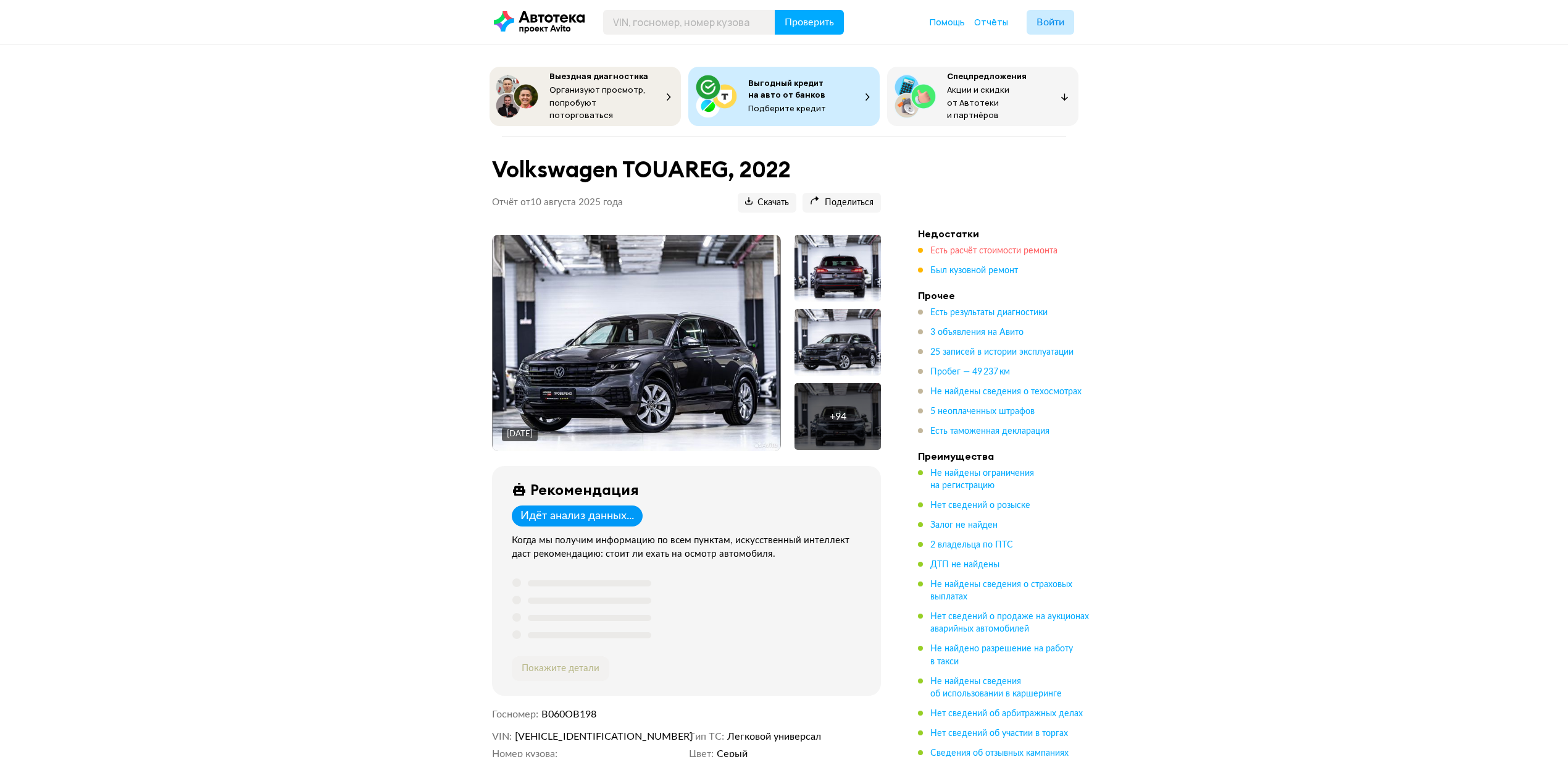
click at [991, 246] on span "Есть расчёт стоимости ремонта" at bounding box center [993, 250] width 127 height 8
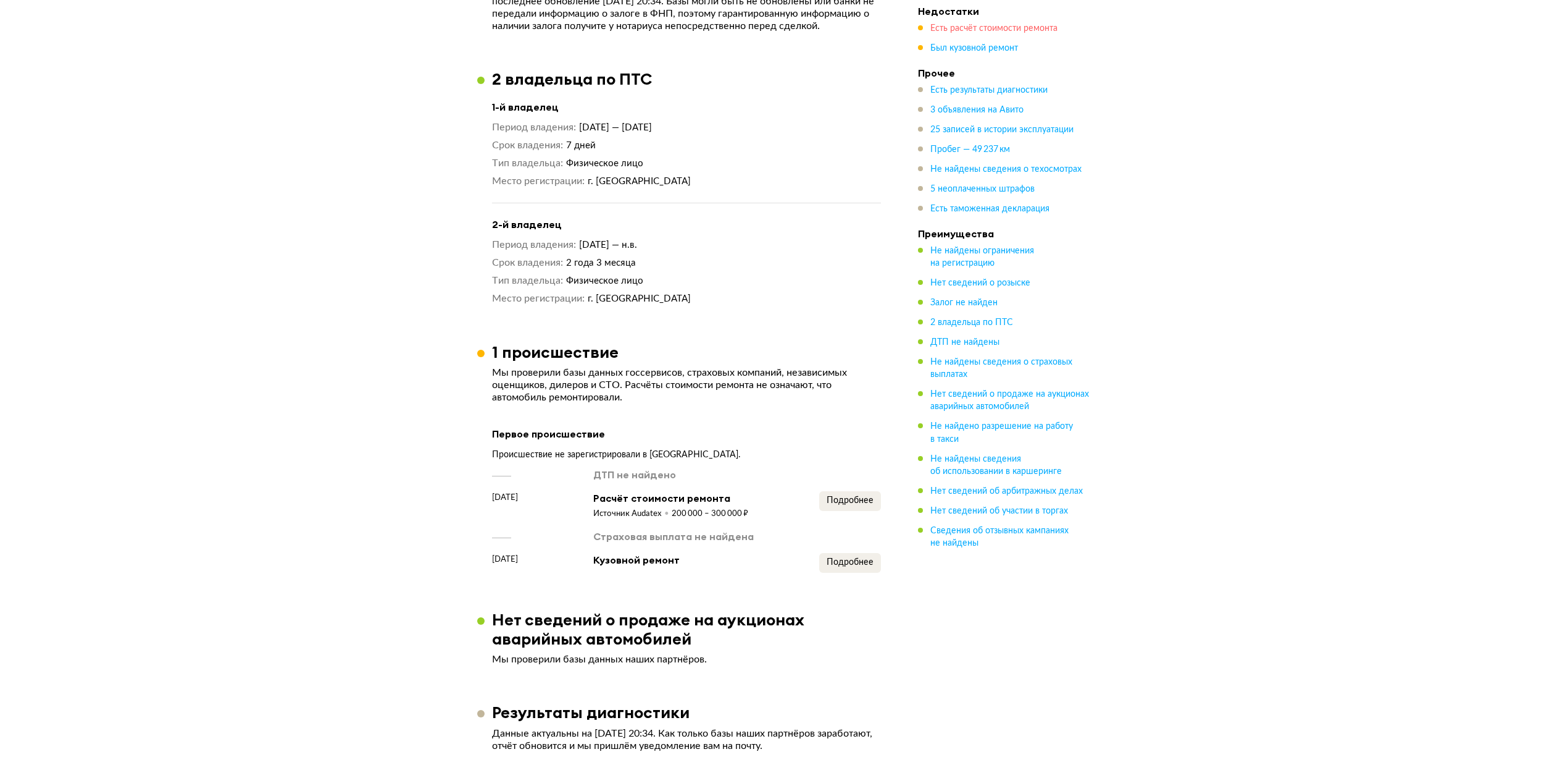
scroll to position [1467, 0]
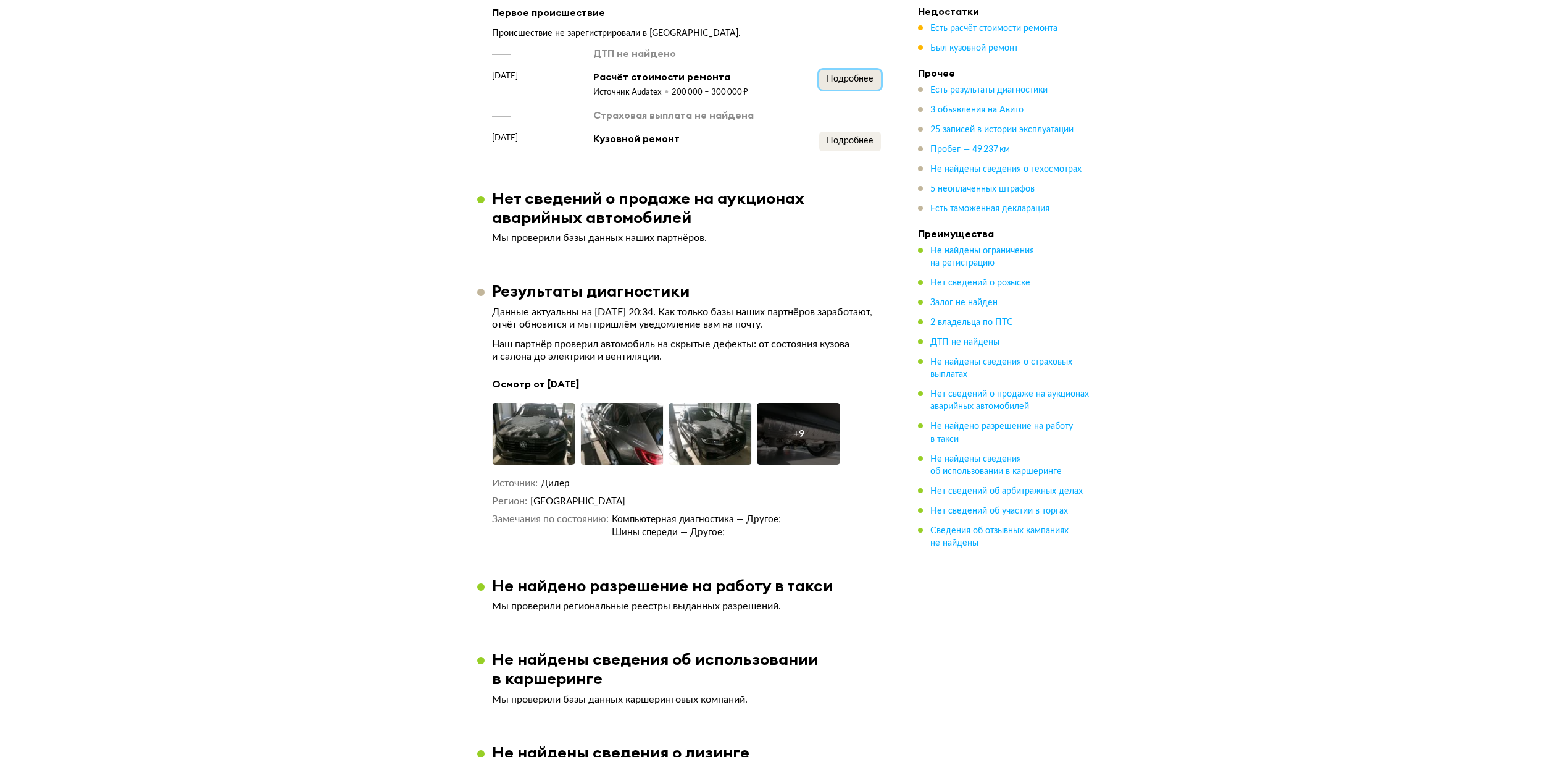
click at [850, 74] on span "Подробнее" at bounding box center [849, 78] width 47 height 8
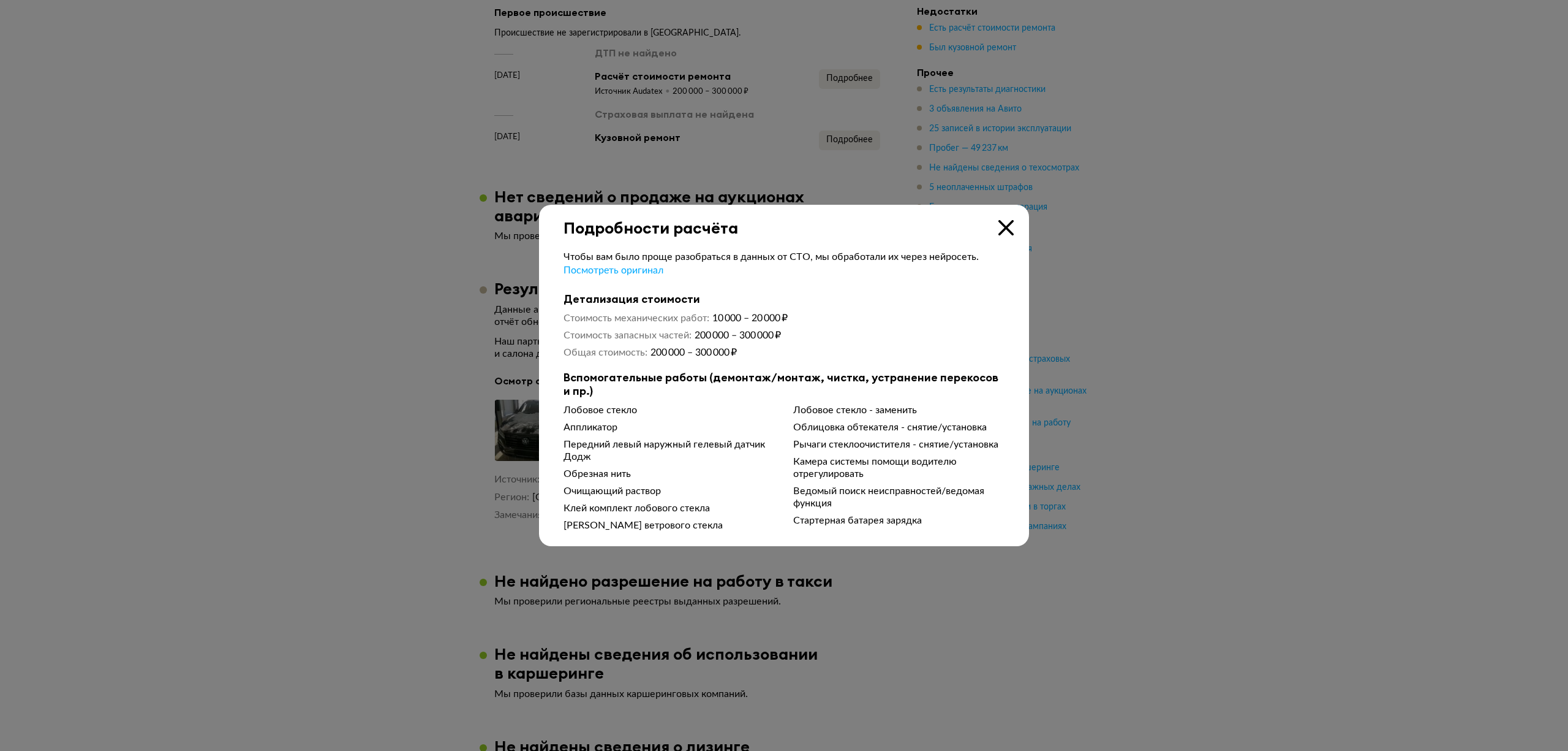
click at [1005, 222] on icon at bounding box center [1006, 228] width 16 height 16
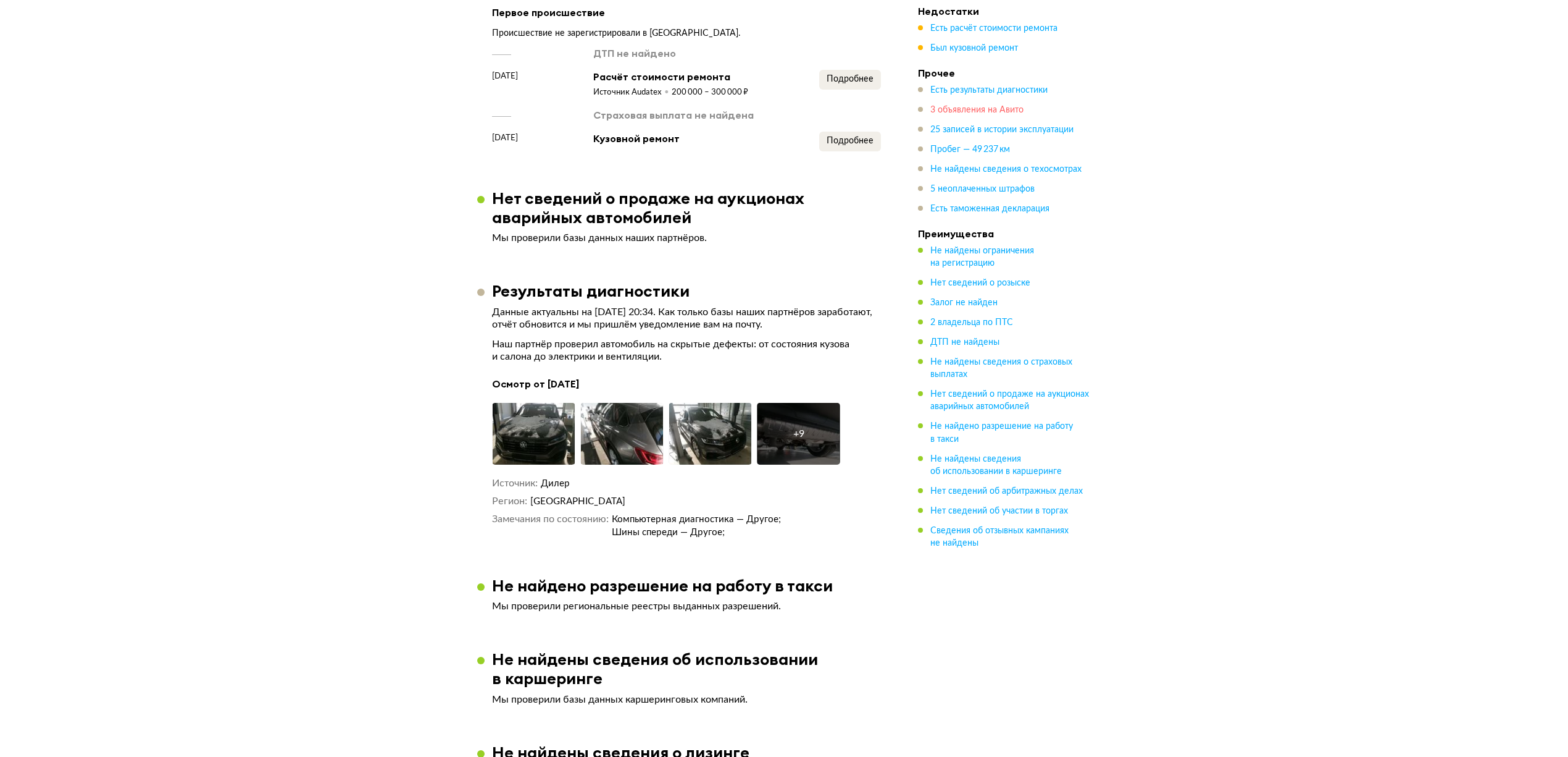
click at [970, 112] on span "3 объявления на Авито" at bounding box center [977, 110] width 93 height 8
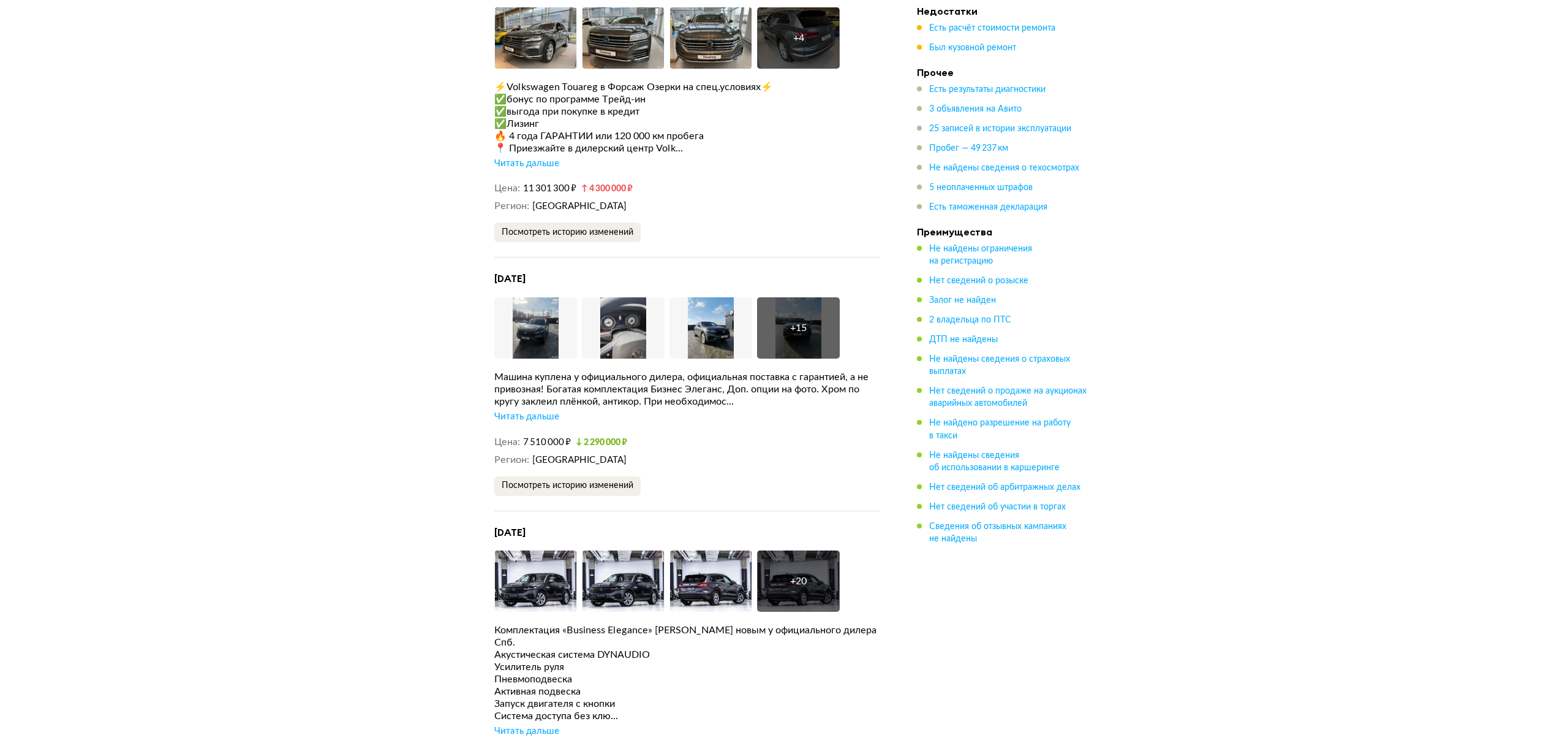
scroll to position [2667, 0]
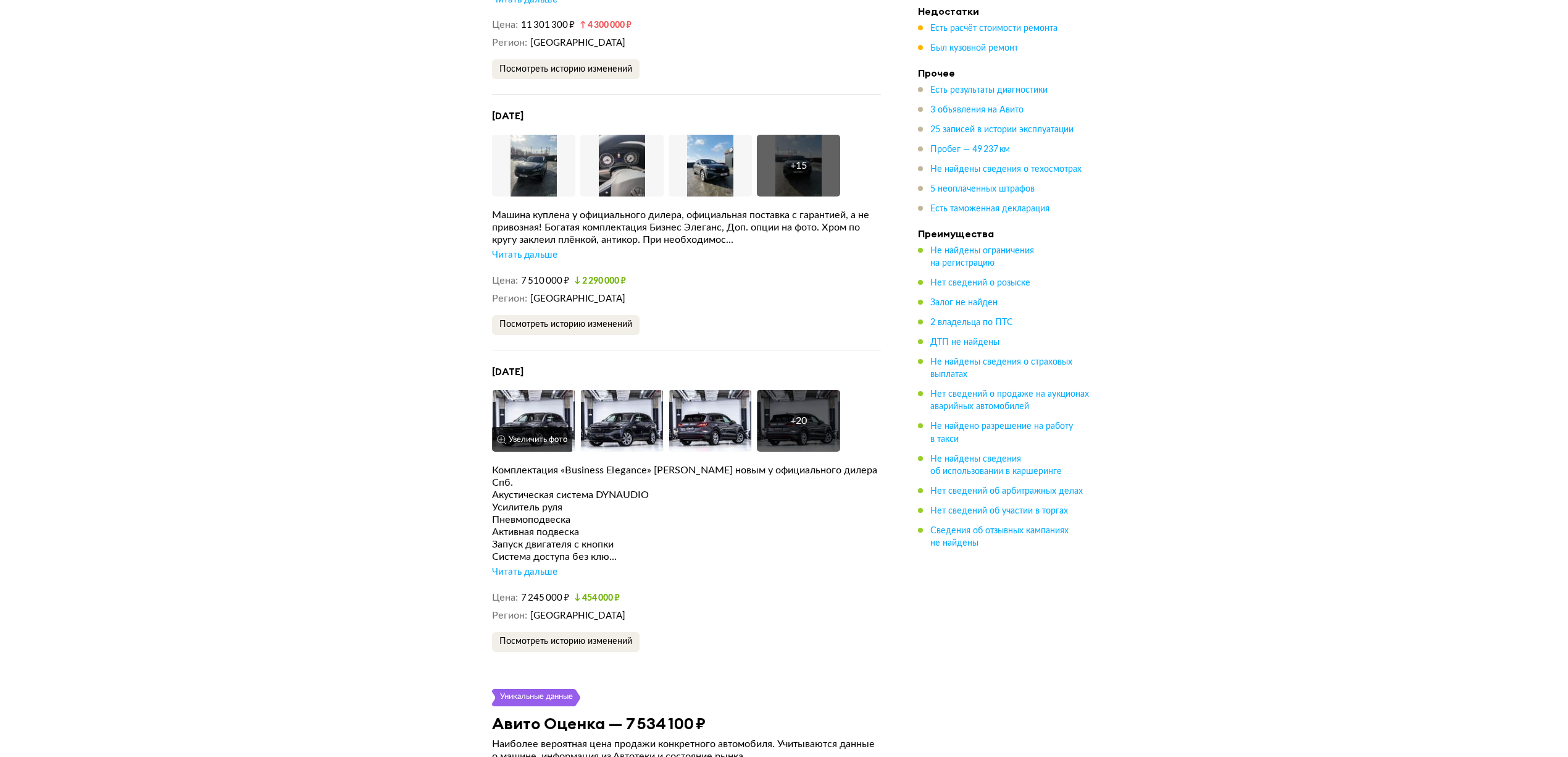
click at [536, 406] on img at bounding box center [534, 421] width 84 height 61
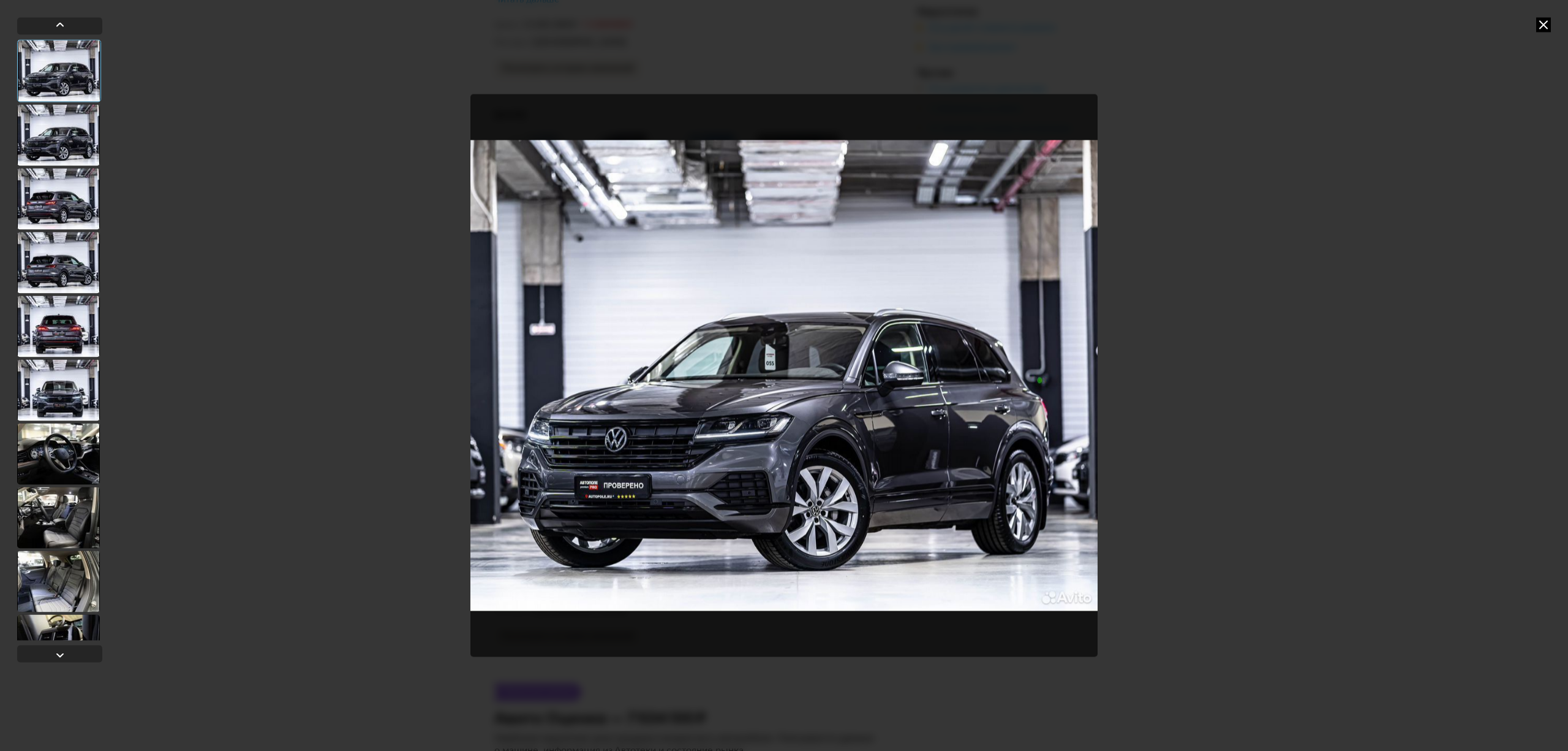
click at [70, 436] on div at bounding box center [59, 453] width 83 height 61
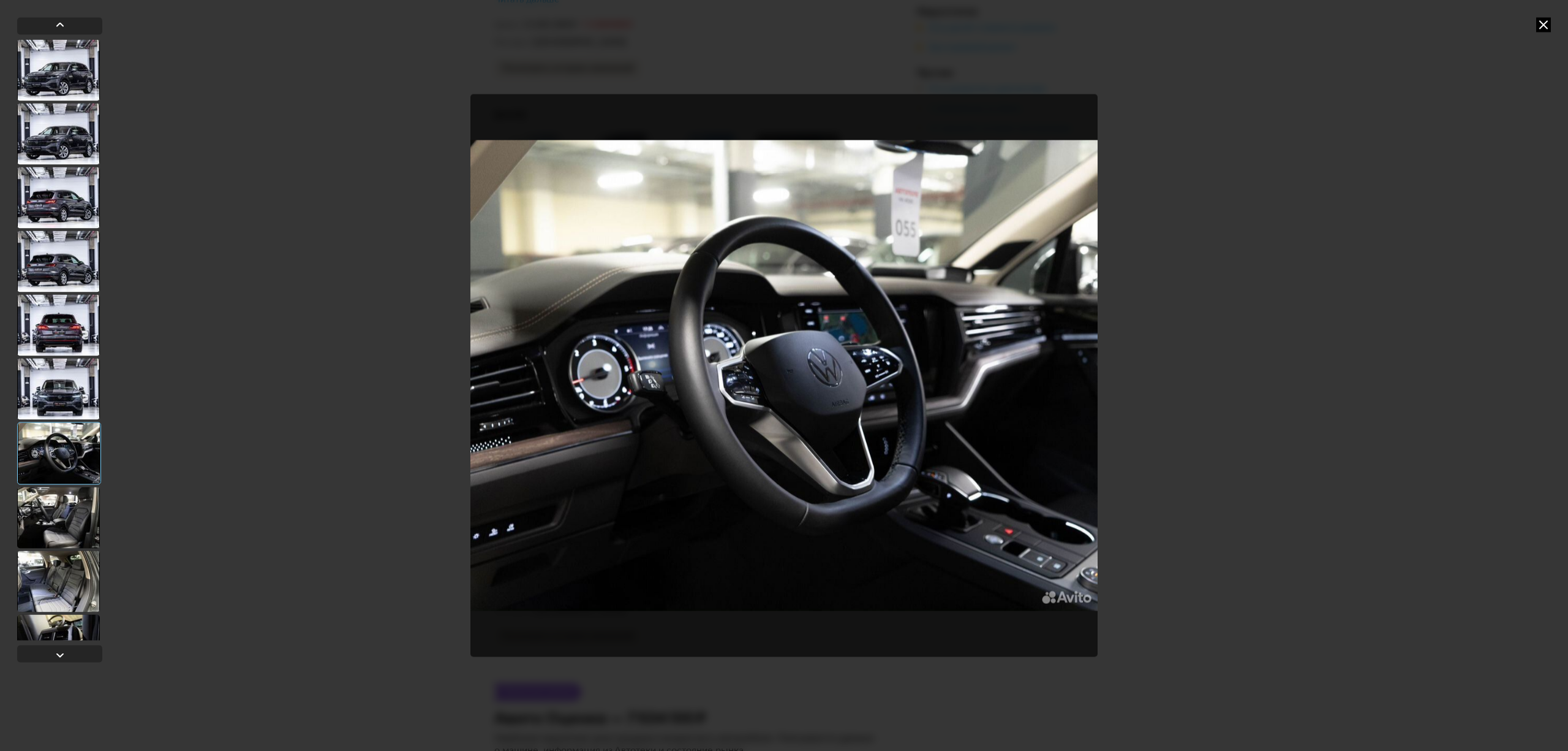
click at [60, 515] on div at bounding box center [59, 517] width 83 height 61
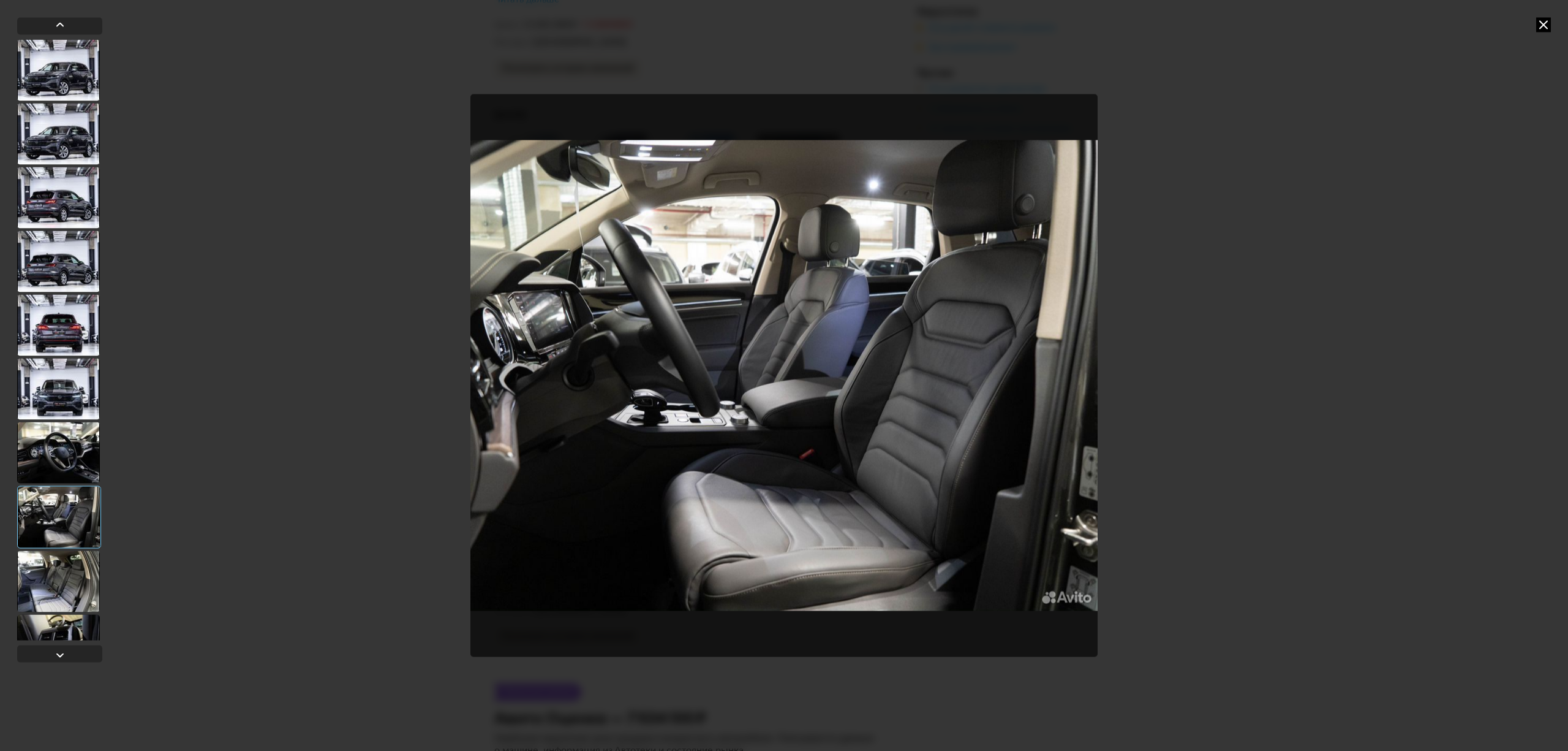
click at [66, 566] on div at bounding box center [59, 581] width 83 height 61
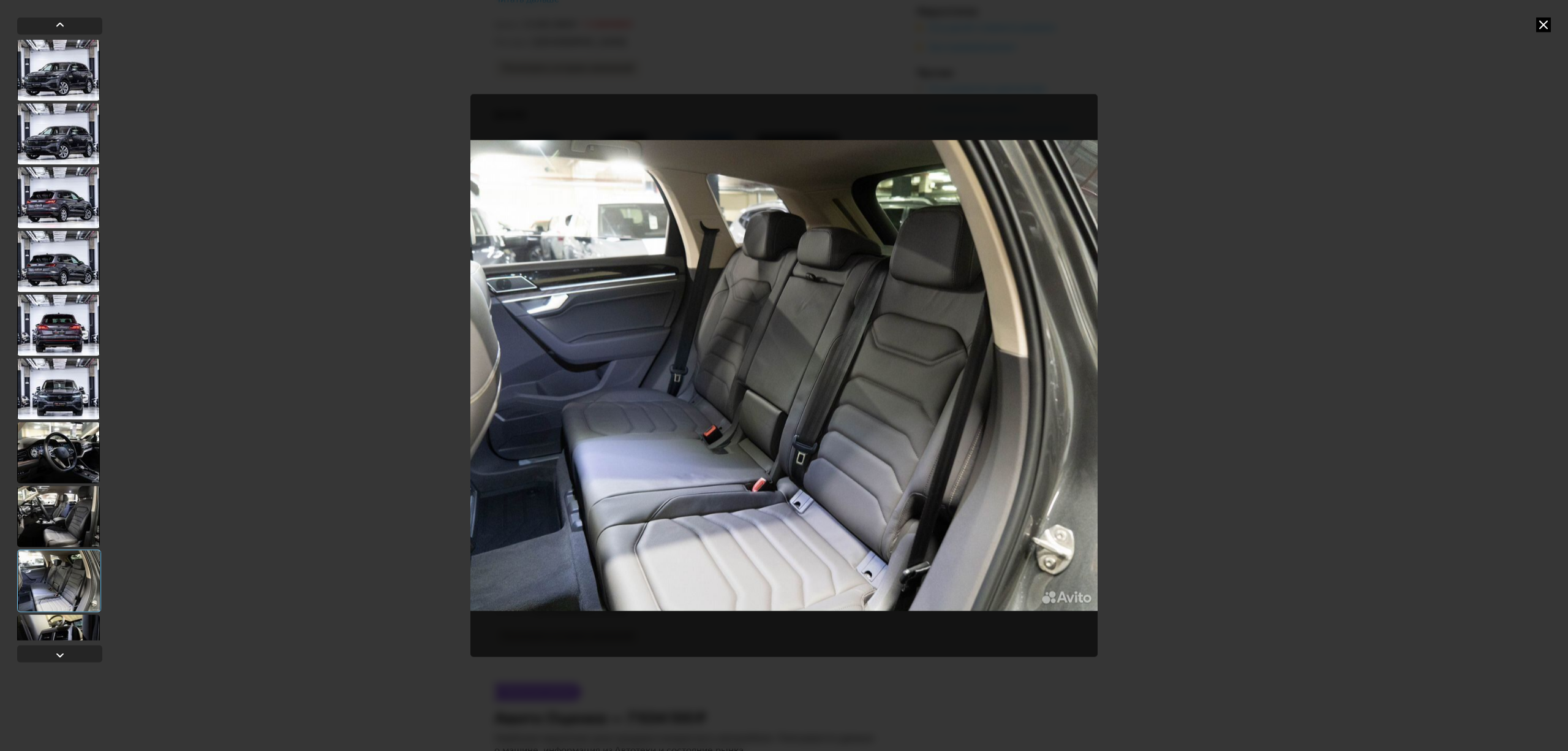
click at [72, 631] on div at bounding box center [59, 644] width 83 height 61
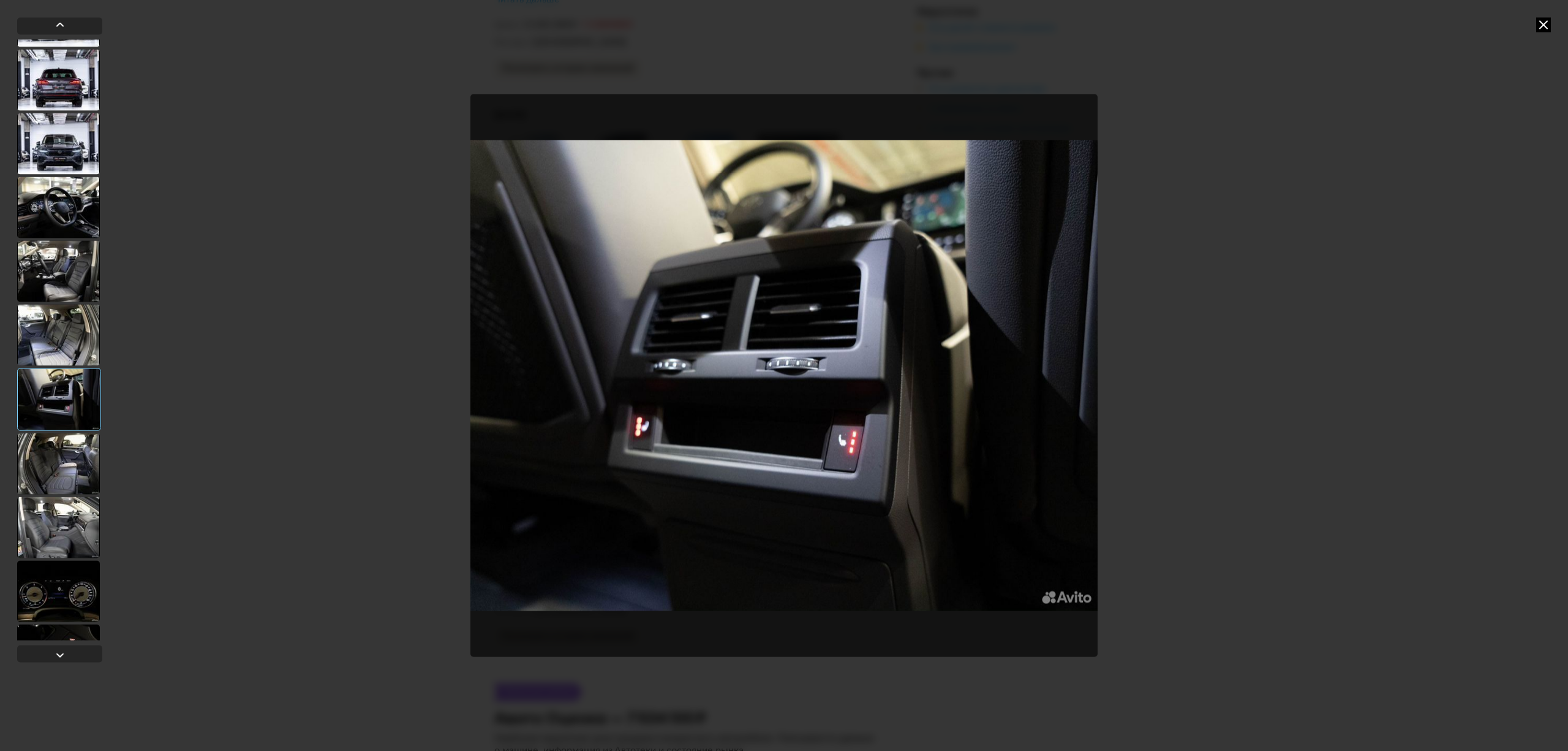
scroll to position [326, 0]
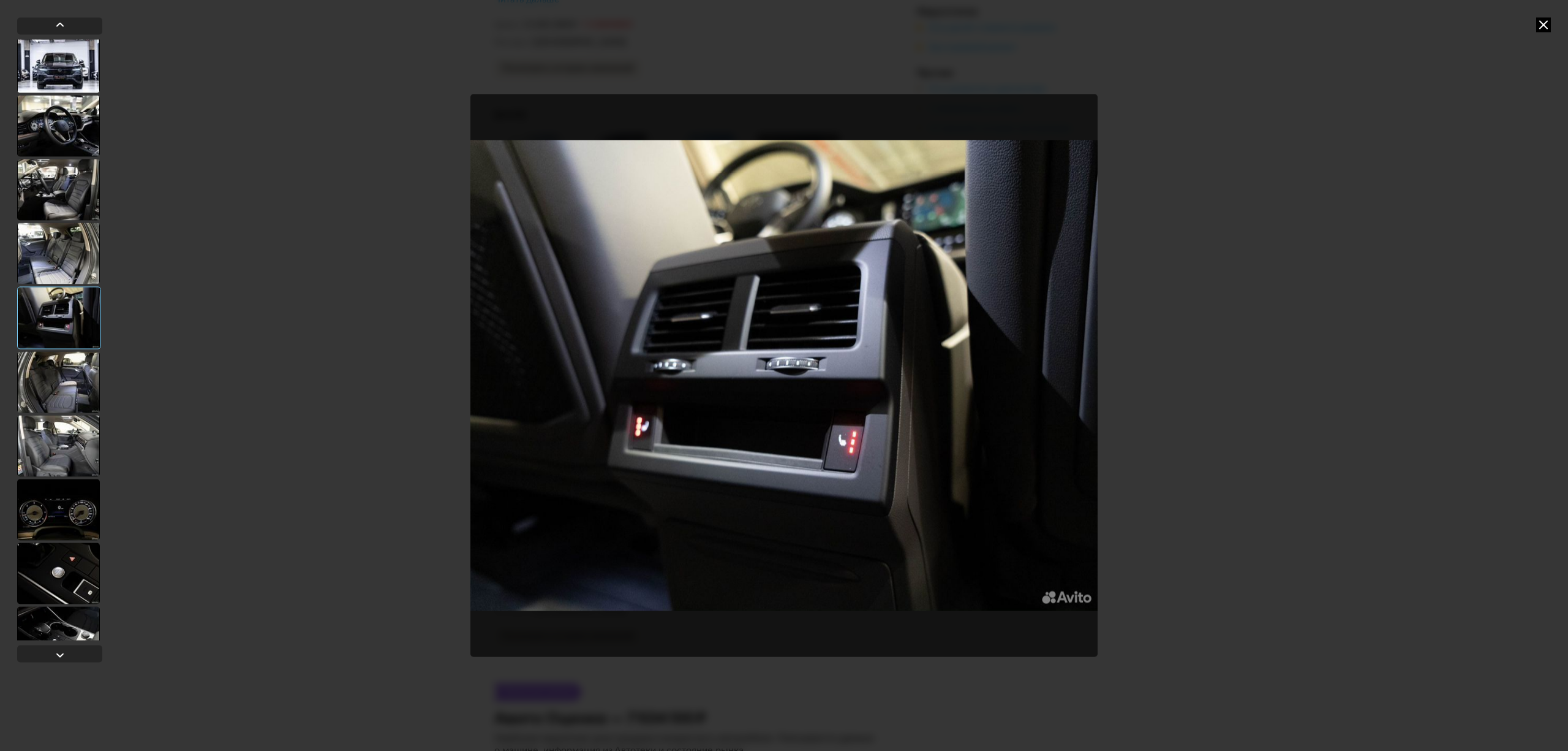
click at [43, 371] on div at bounding box center [59, 381] width 83 height 61
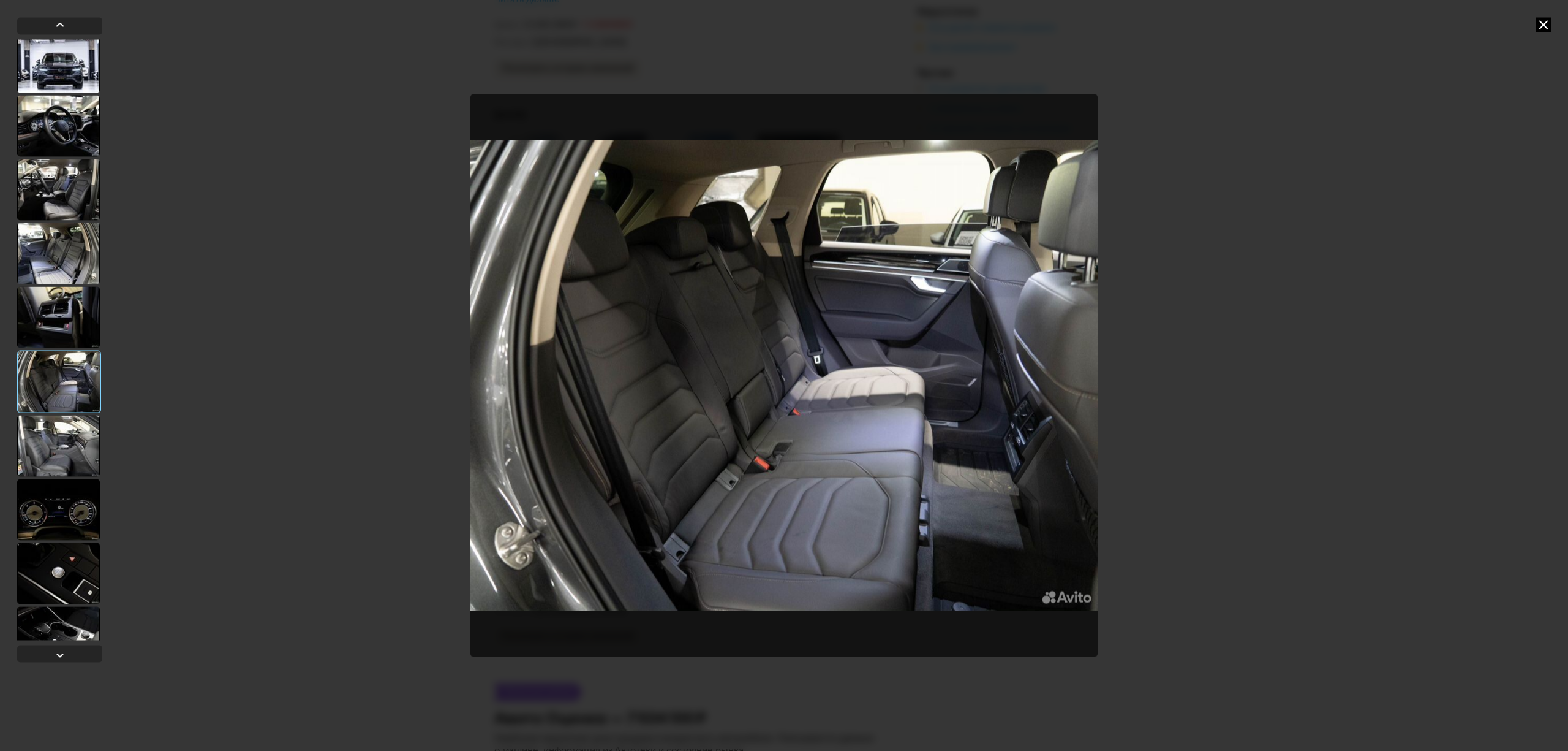
click at [58, 434] on div at bounding box center [59, 445] width 83 height 61
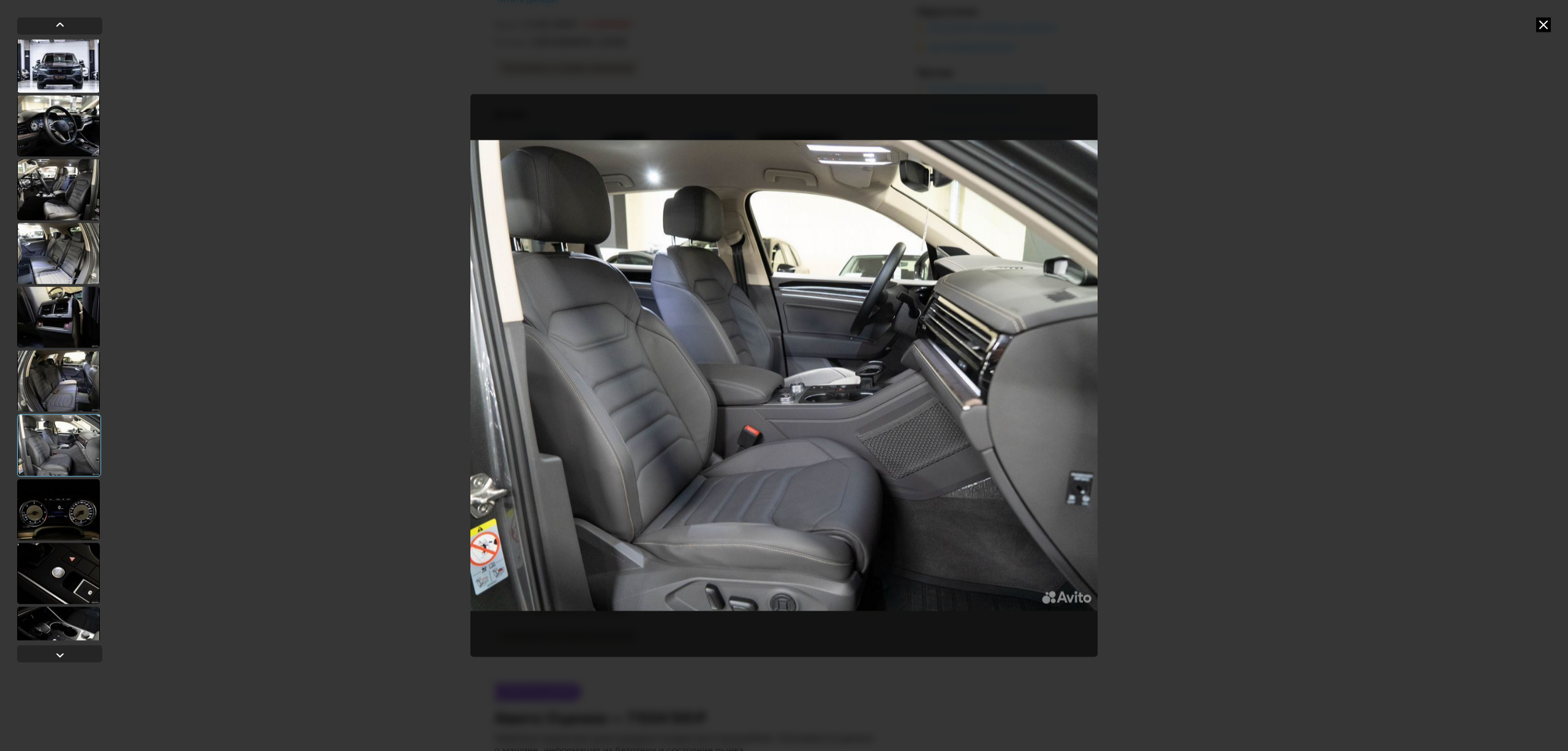
click at [50, 502] on div at bounding box center [59, 509] width 83 height 61
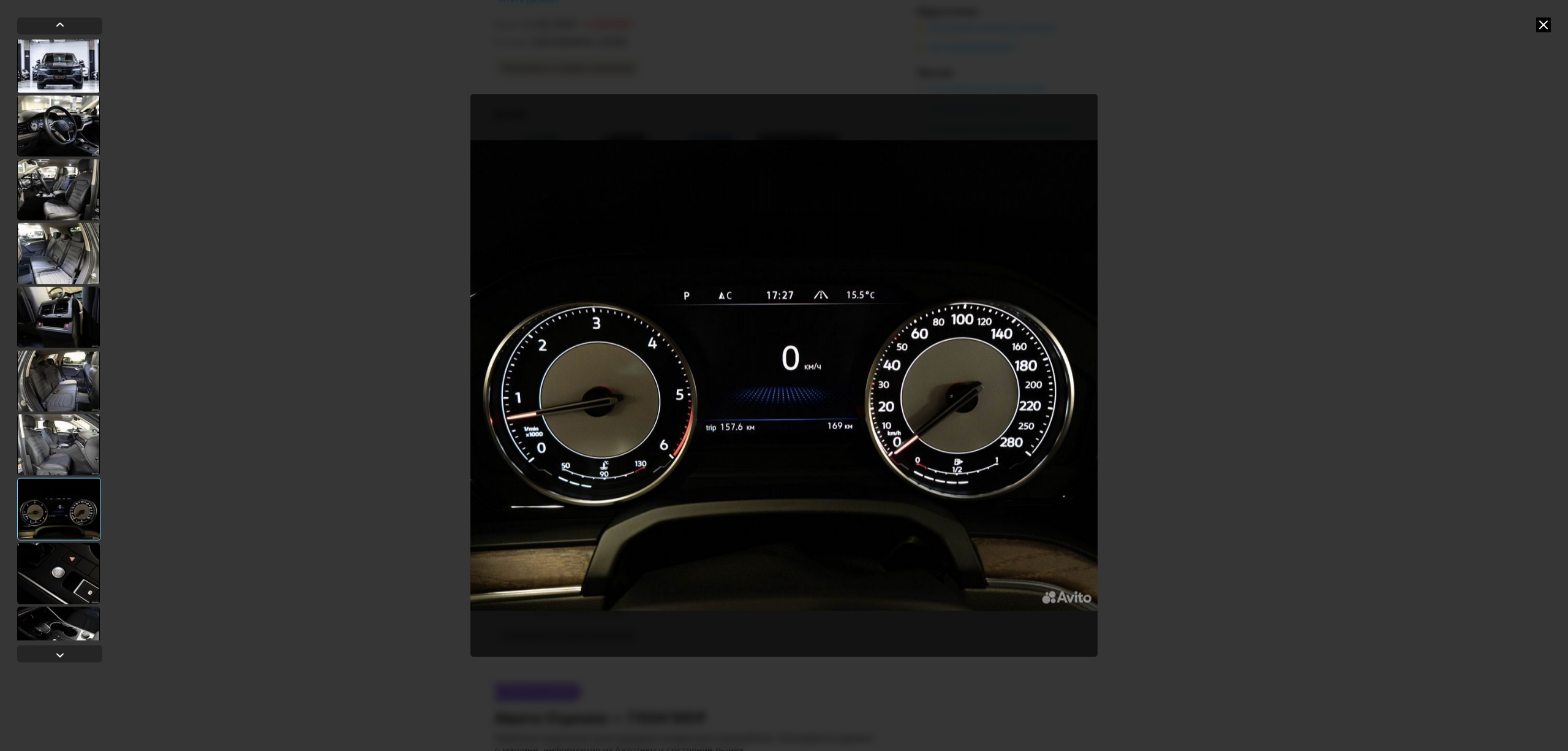
click at [62, 586] on div at bounding box center [59, 573] width 83 height 61
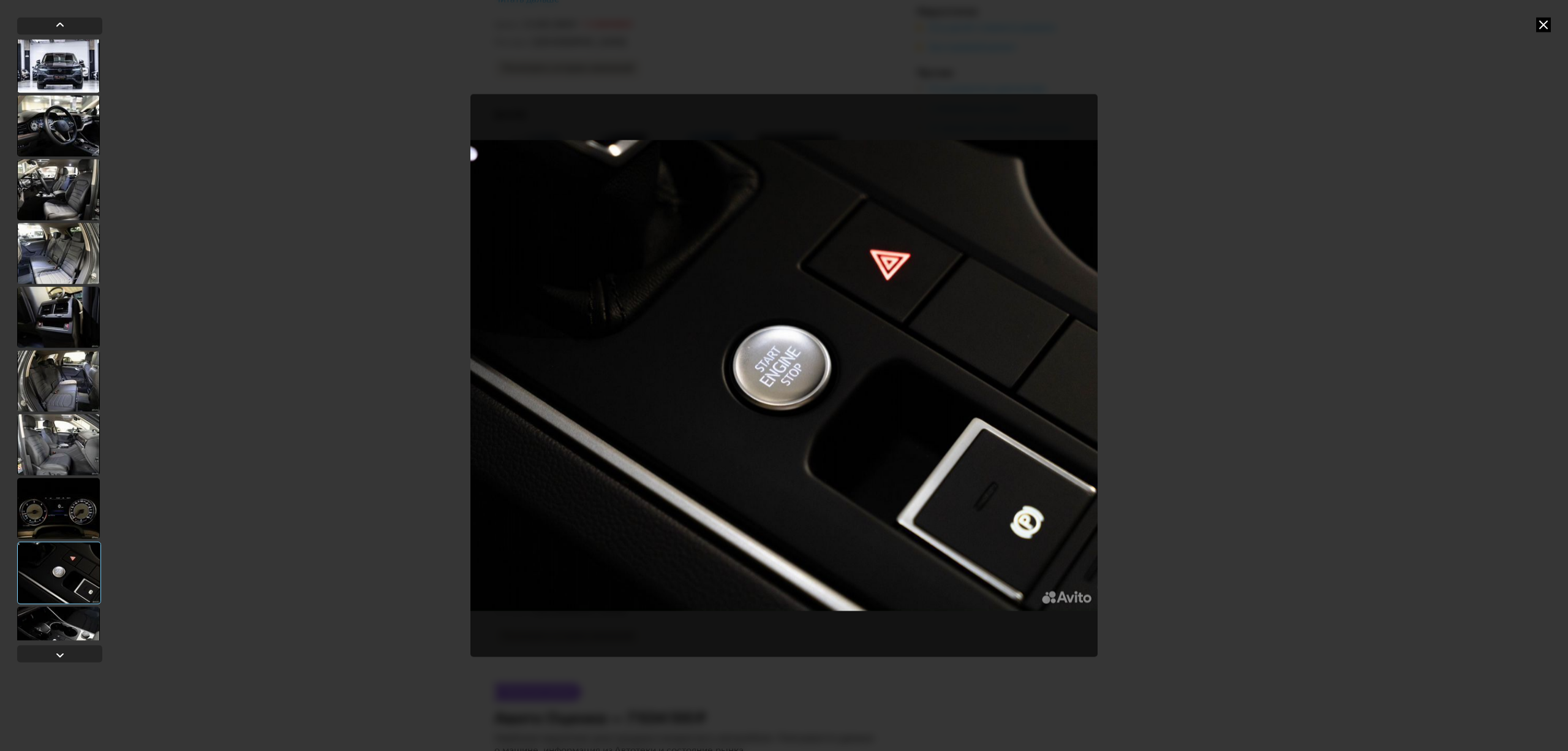
click at [70, 625] on div at bounding box center [59, 637] width 83 height 61
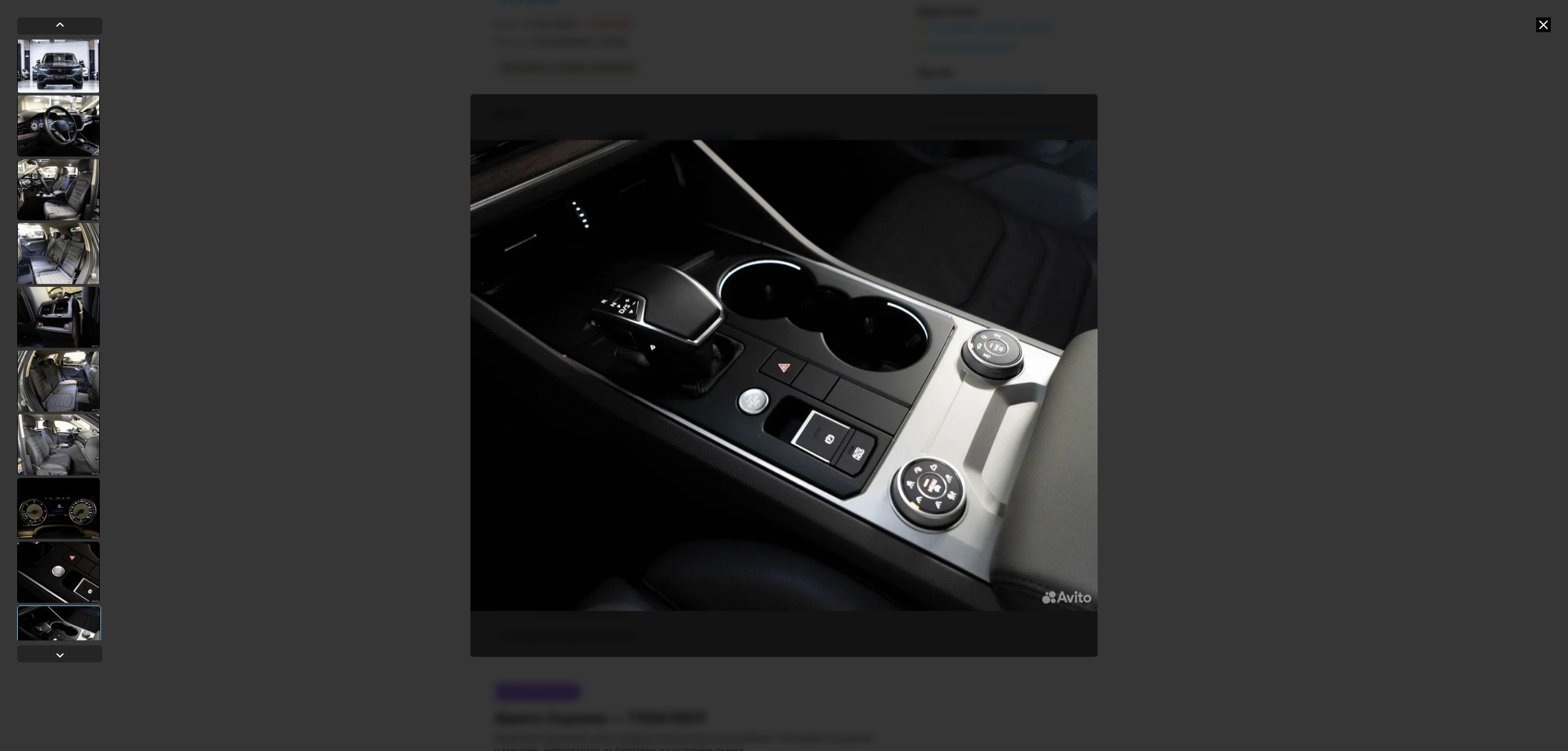
scroll to position [735, 0]
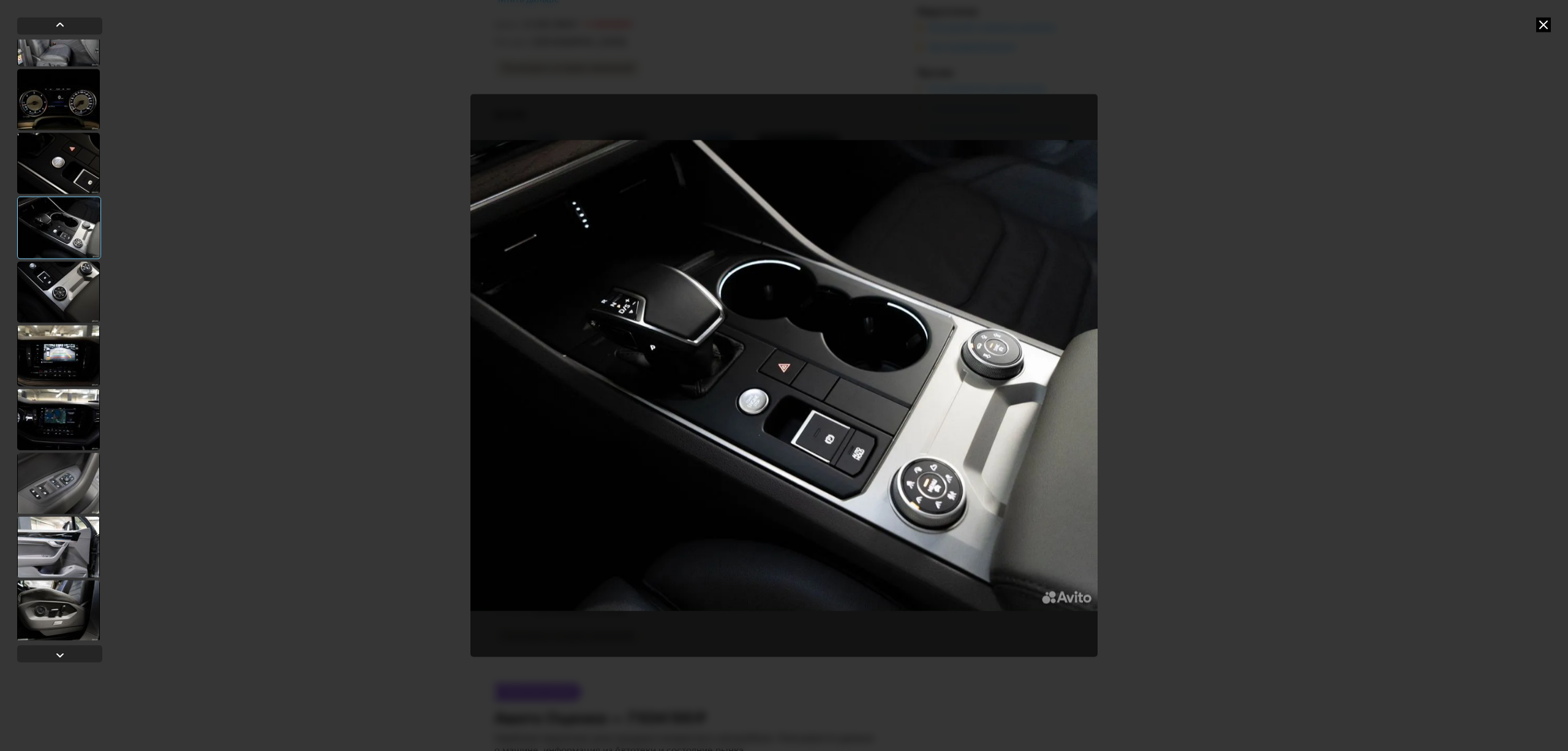
click at [74, 346] on div at bounding box center [59, 355] width 83 height 61
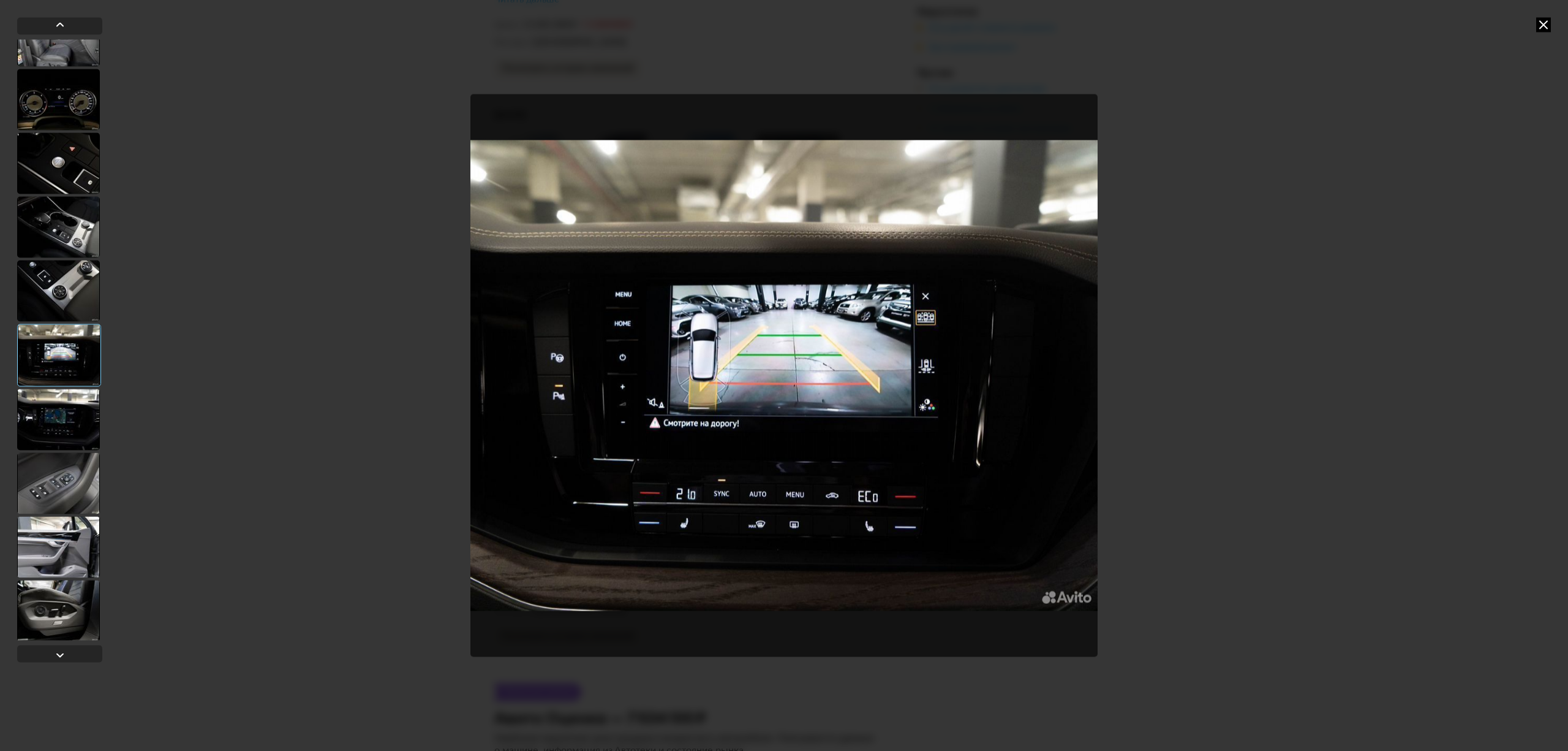
click at [52, 422] on div at bounding box center [59, 419] width 83 height 61
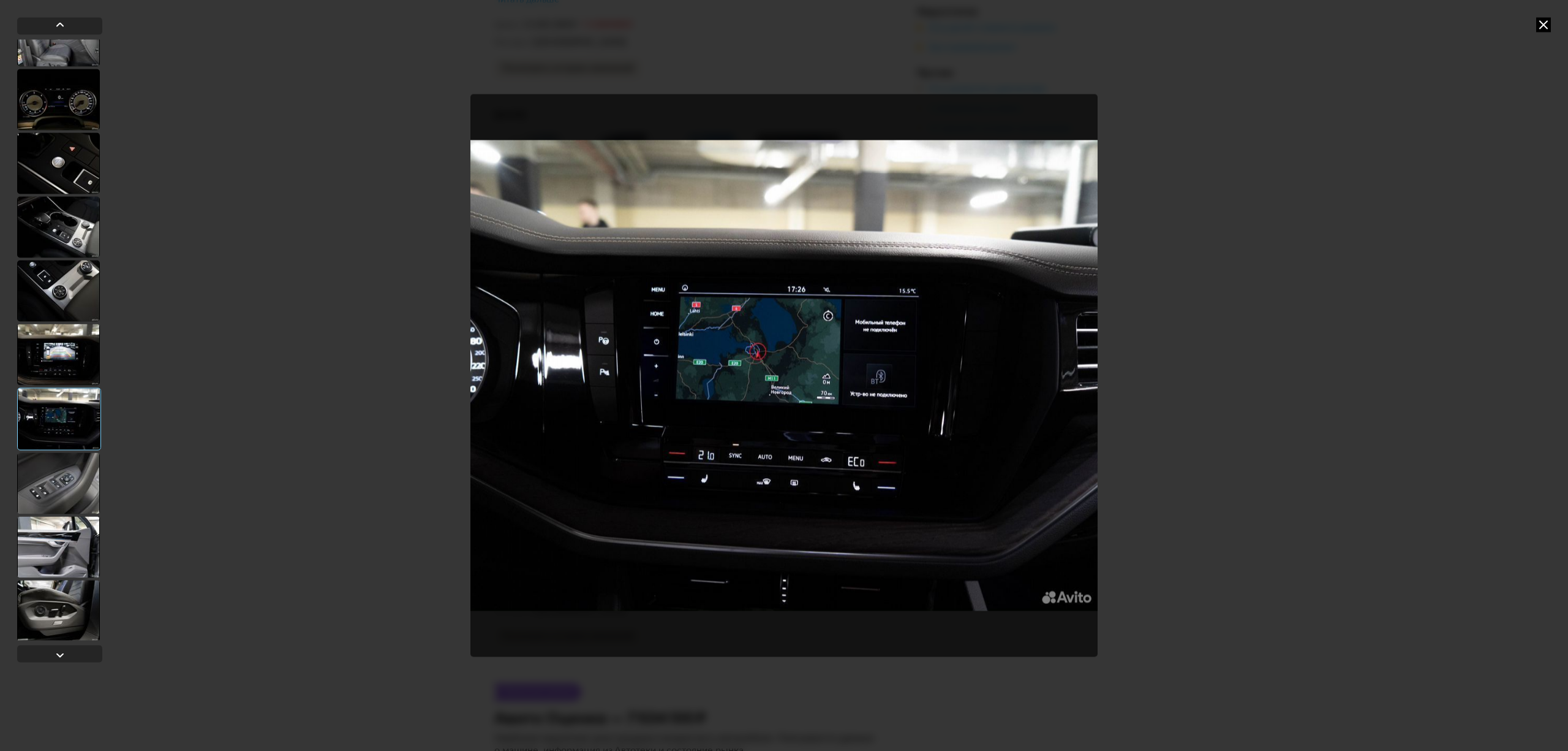
click at [51, 466] on div at bounding box center [59, 483] width 83 height 61
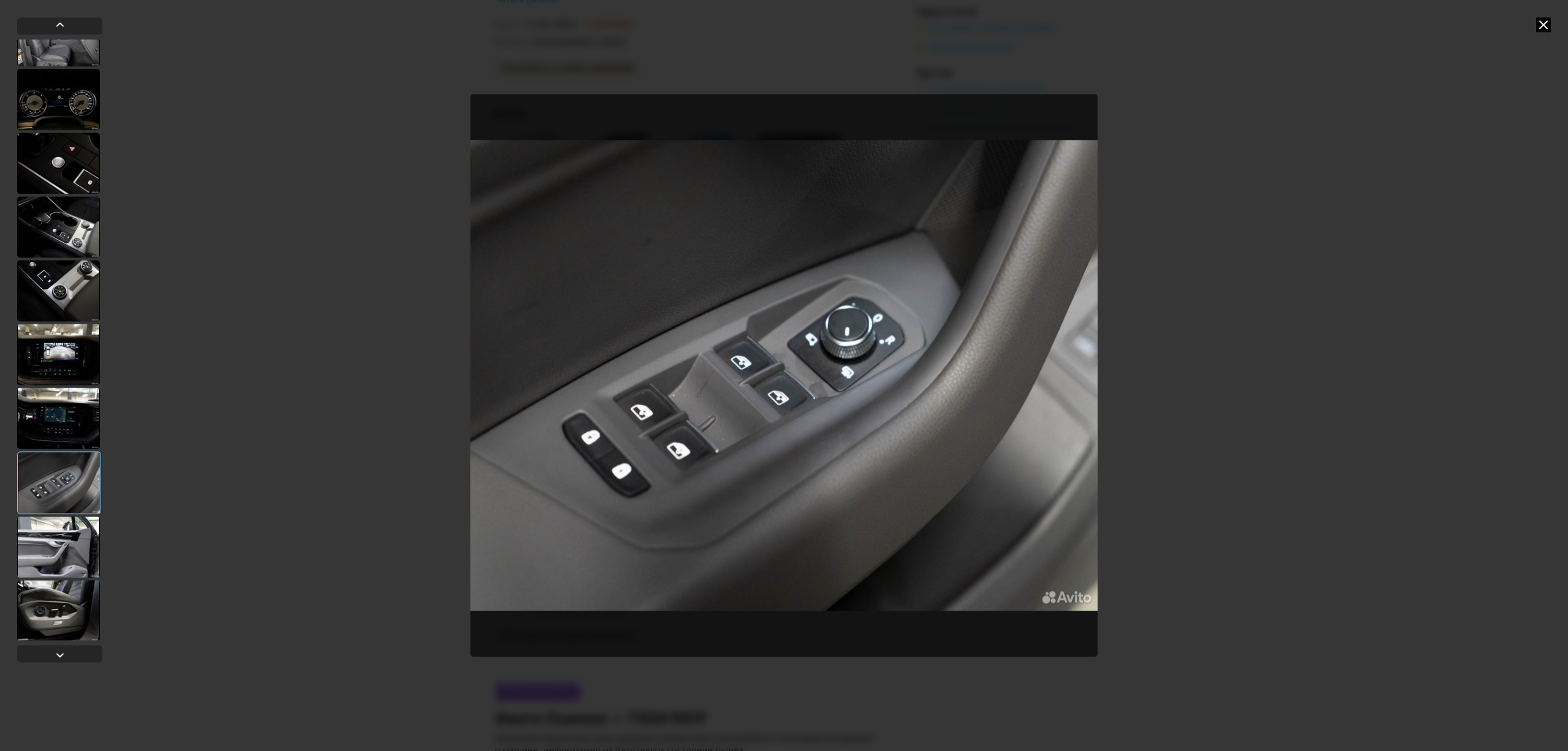
click at [60, 537] on div at bounding box center [59, 546] width 83 height 61
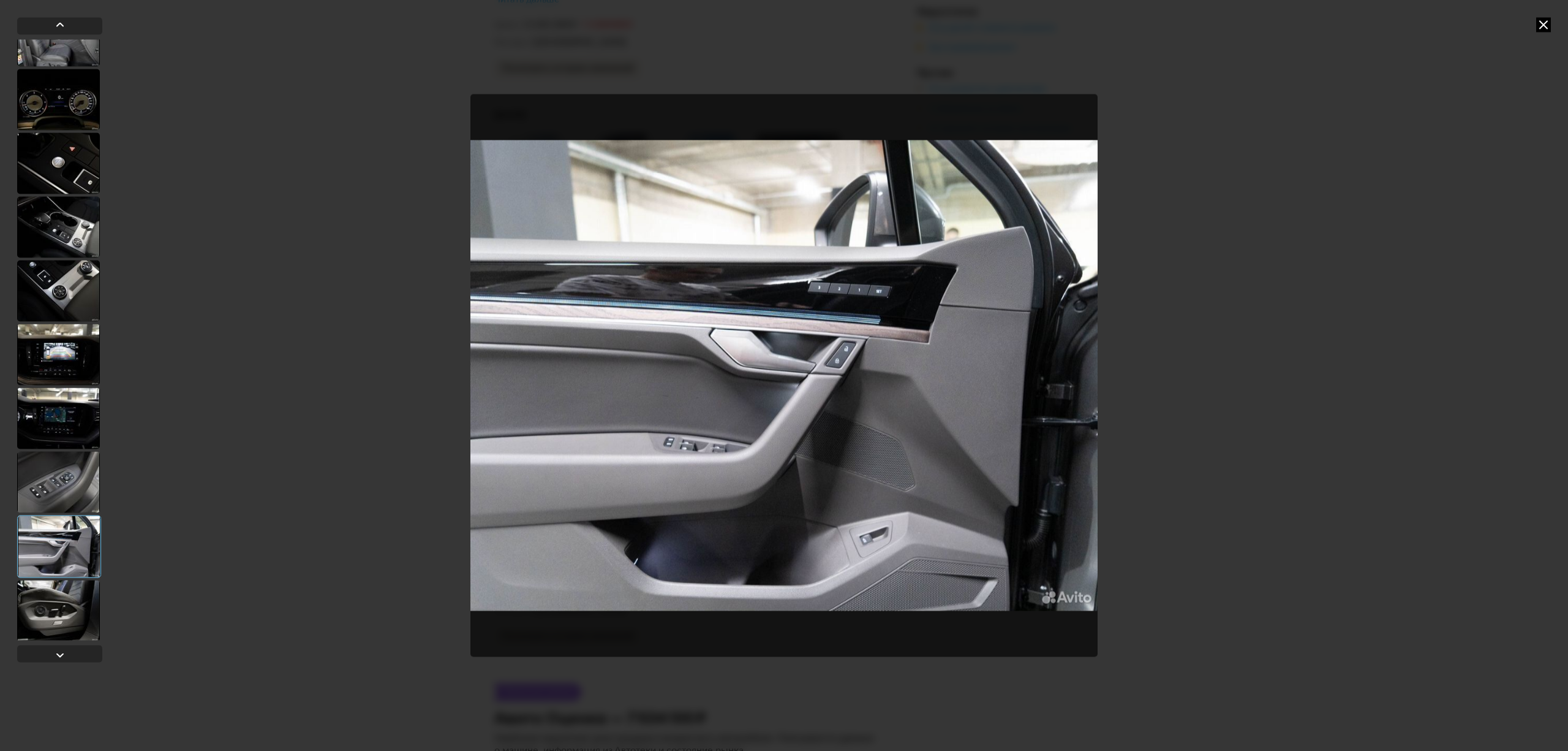
click at [67, 619] on div at bounding box center [59, 610] width 83 height 61
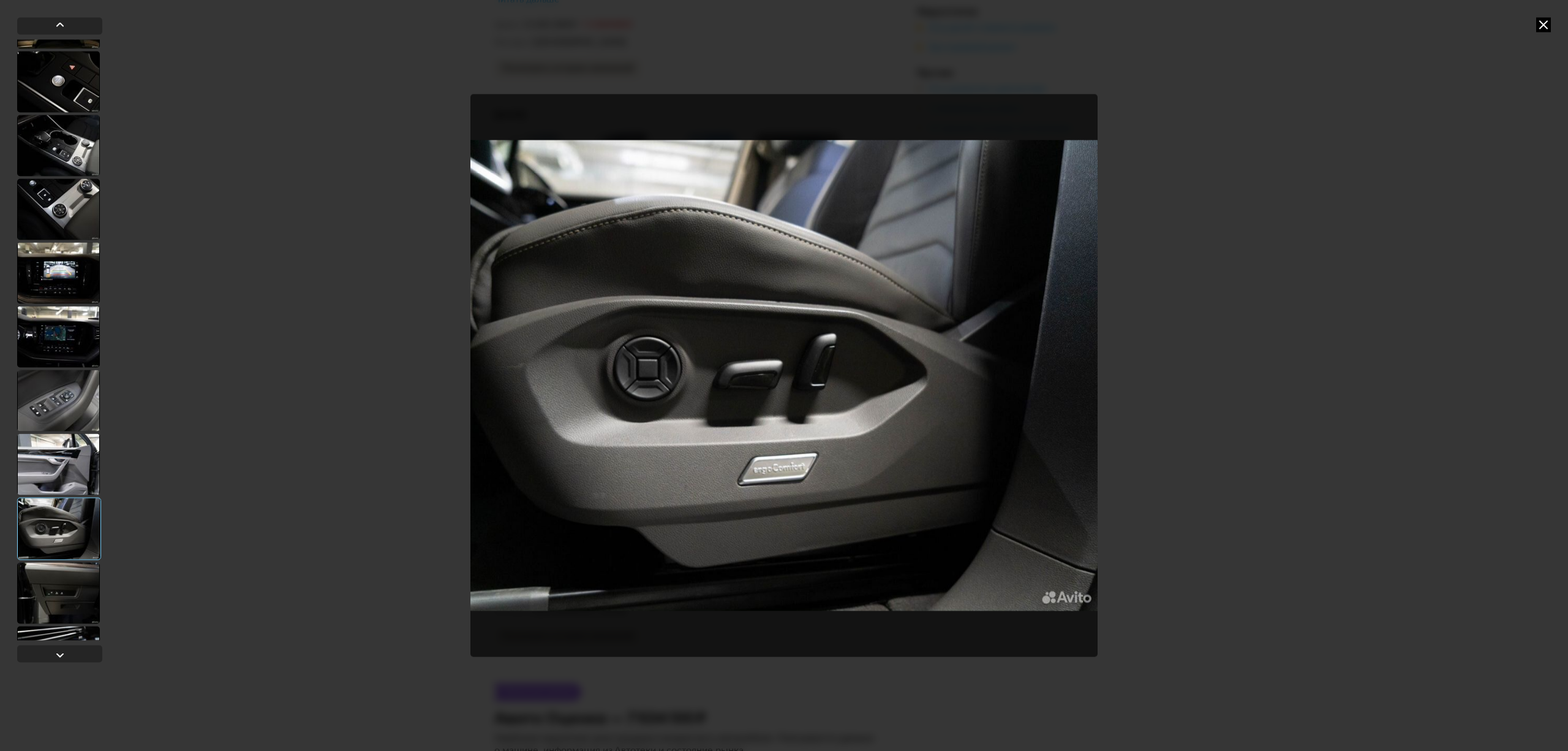
scroll to position [866, 0]
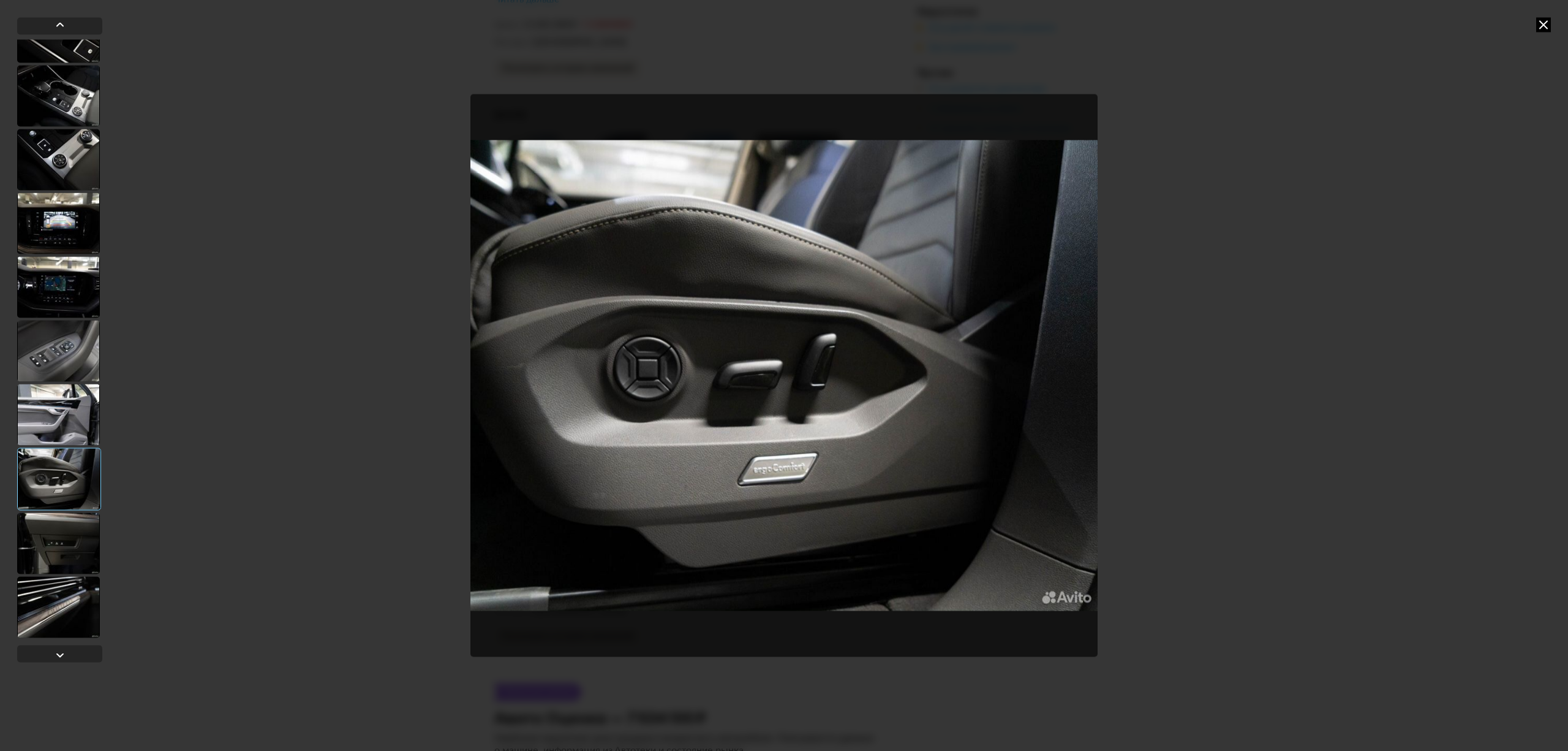
click at [53, 525] on div at bounding box center [59, 543] width 83 height 61
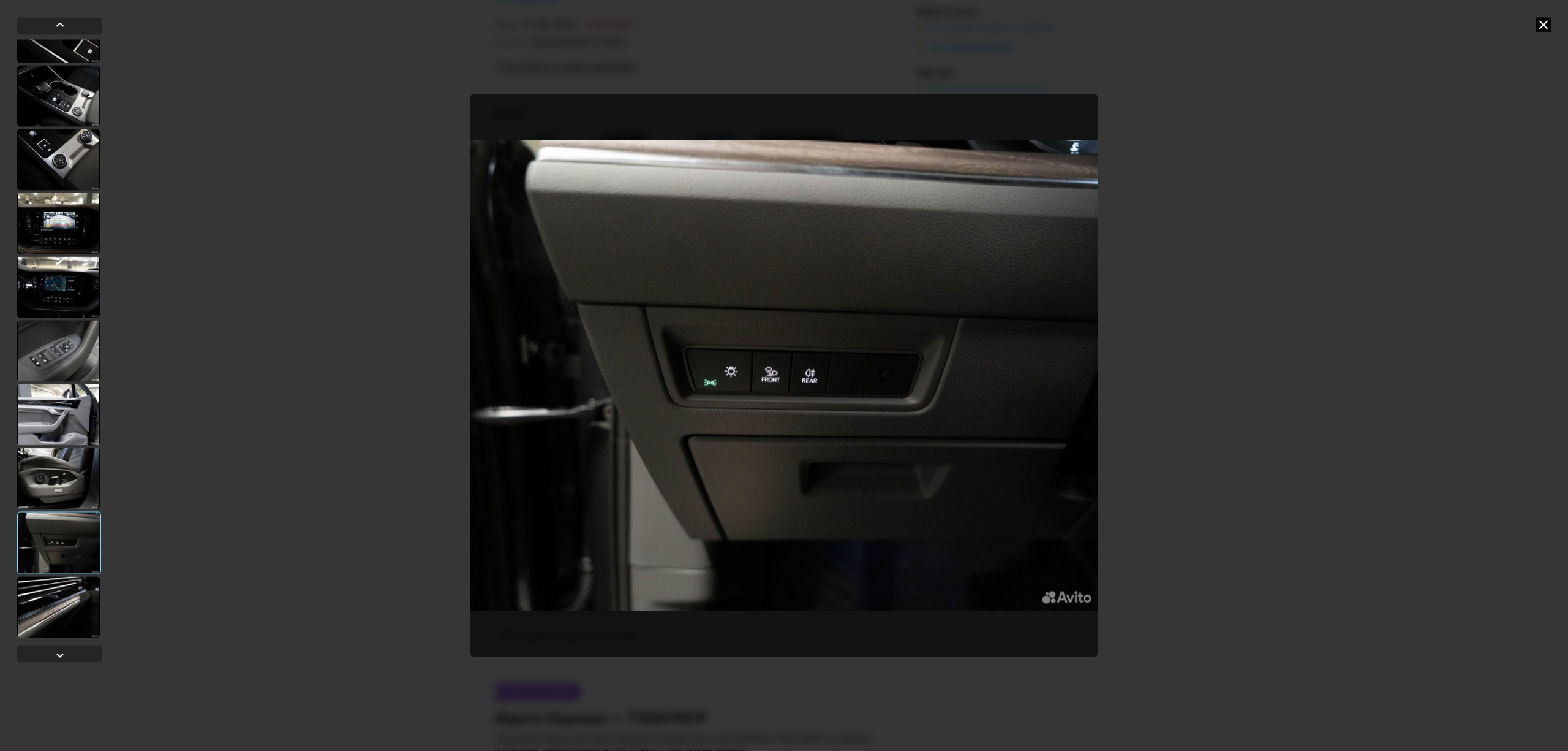
click at [63, 606] on div at bounding box center [59, 606] width 83 height 61
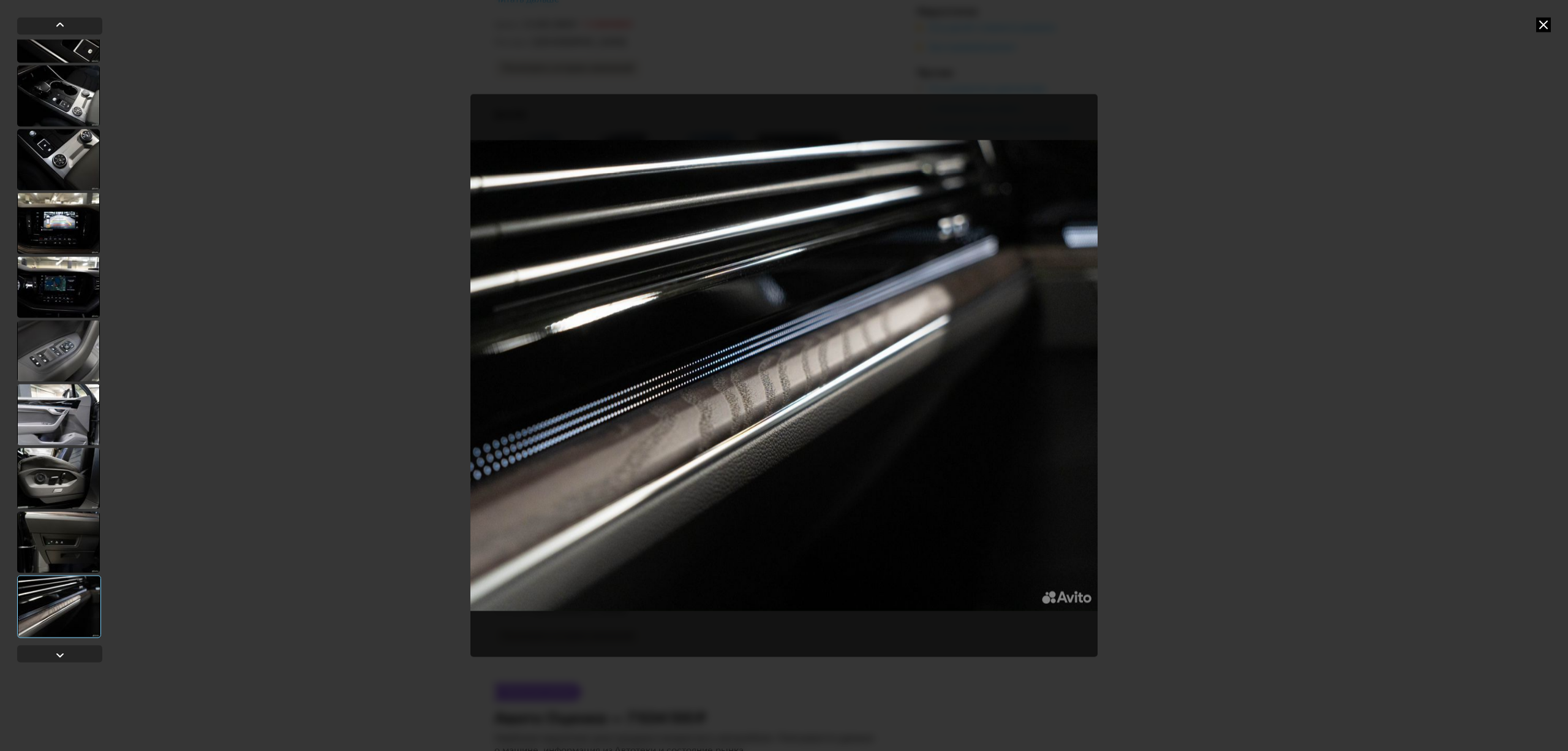
click at [1542, 25] on icon at bounding box center [1544, 25] width 15 height 15
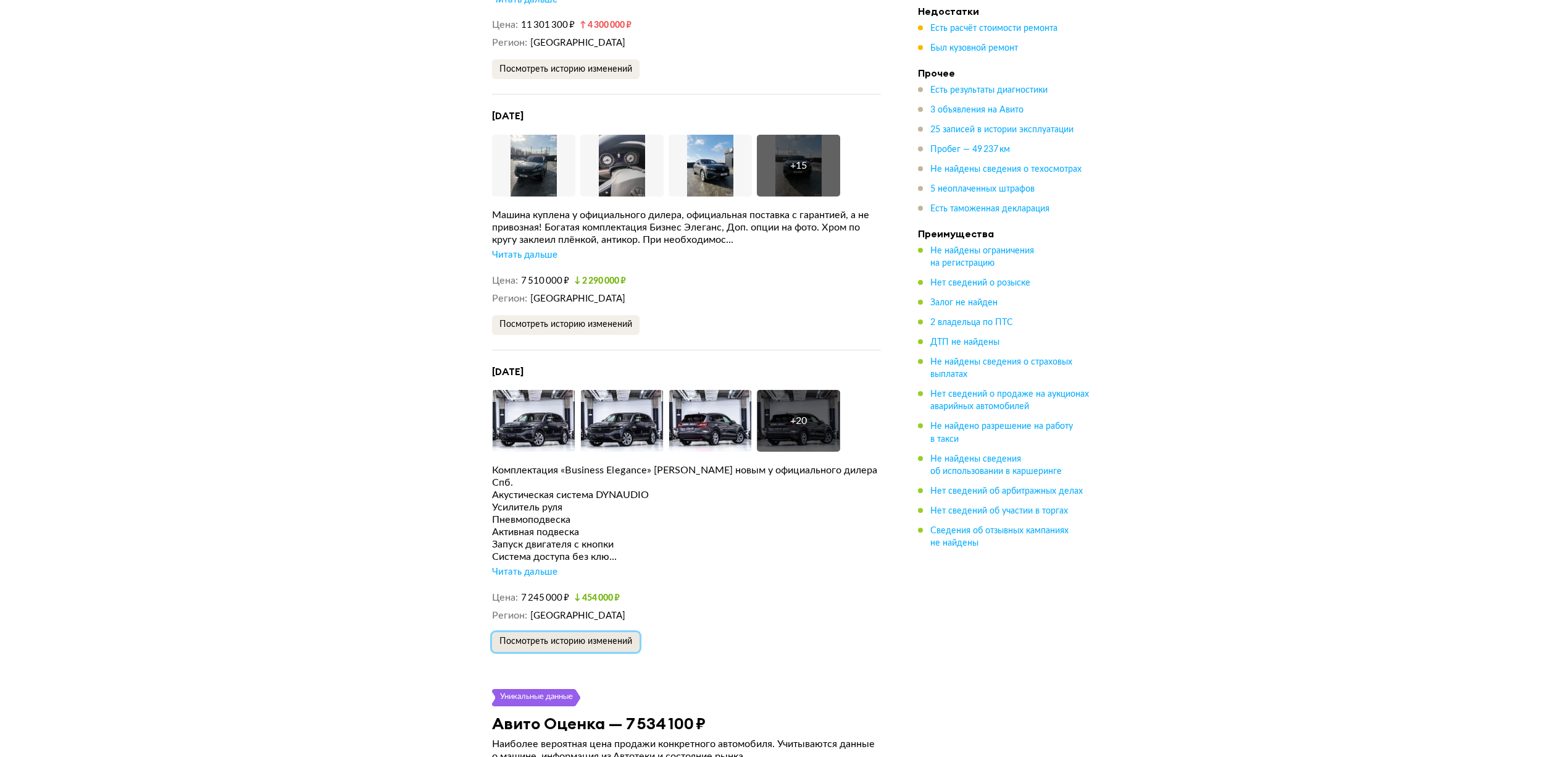
click at [578, 637] on span "Посмотреть историю изменений" at bounding box center [565, 641] width 133 height 8
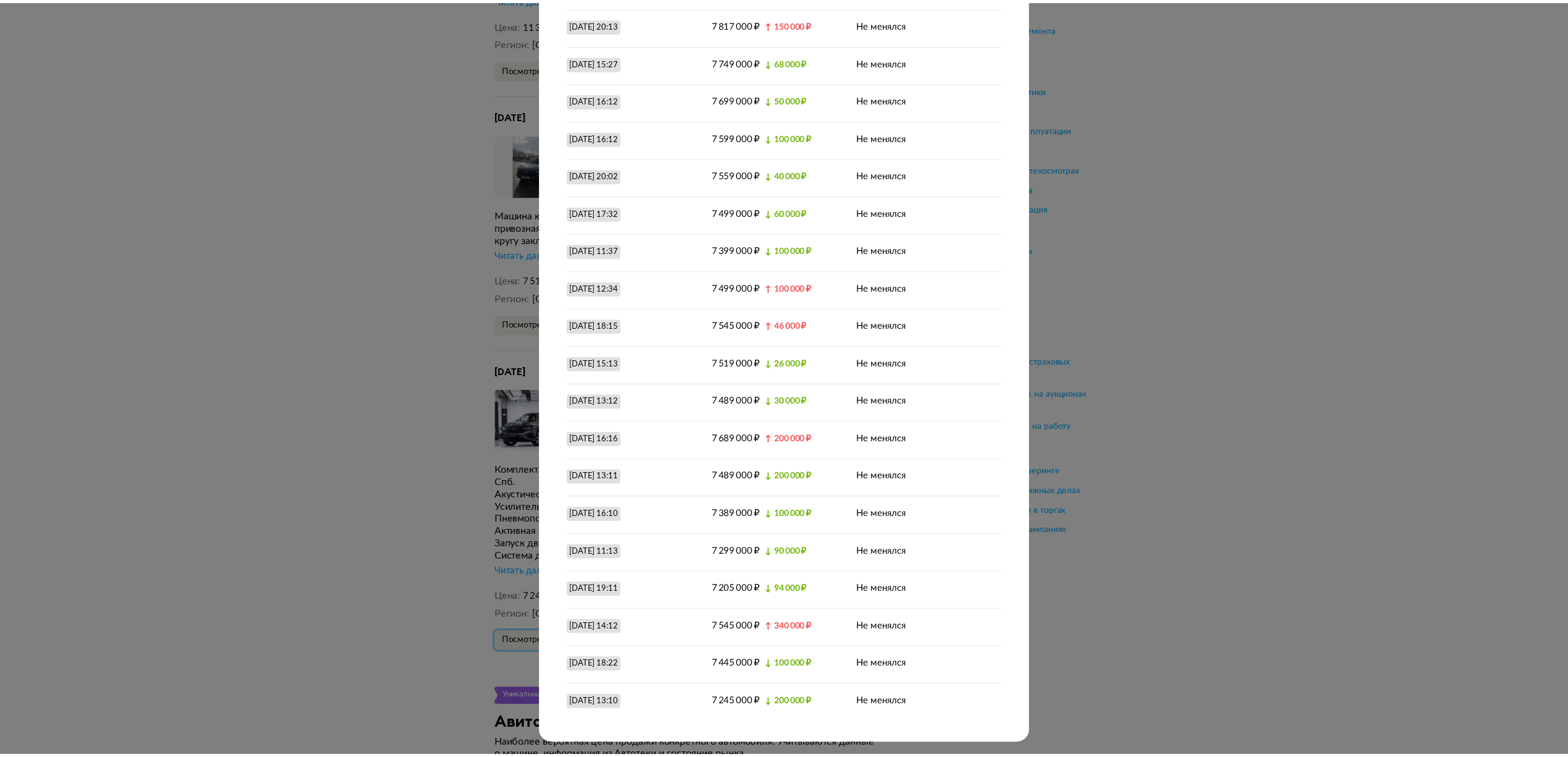
scroll to position [0, 0]
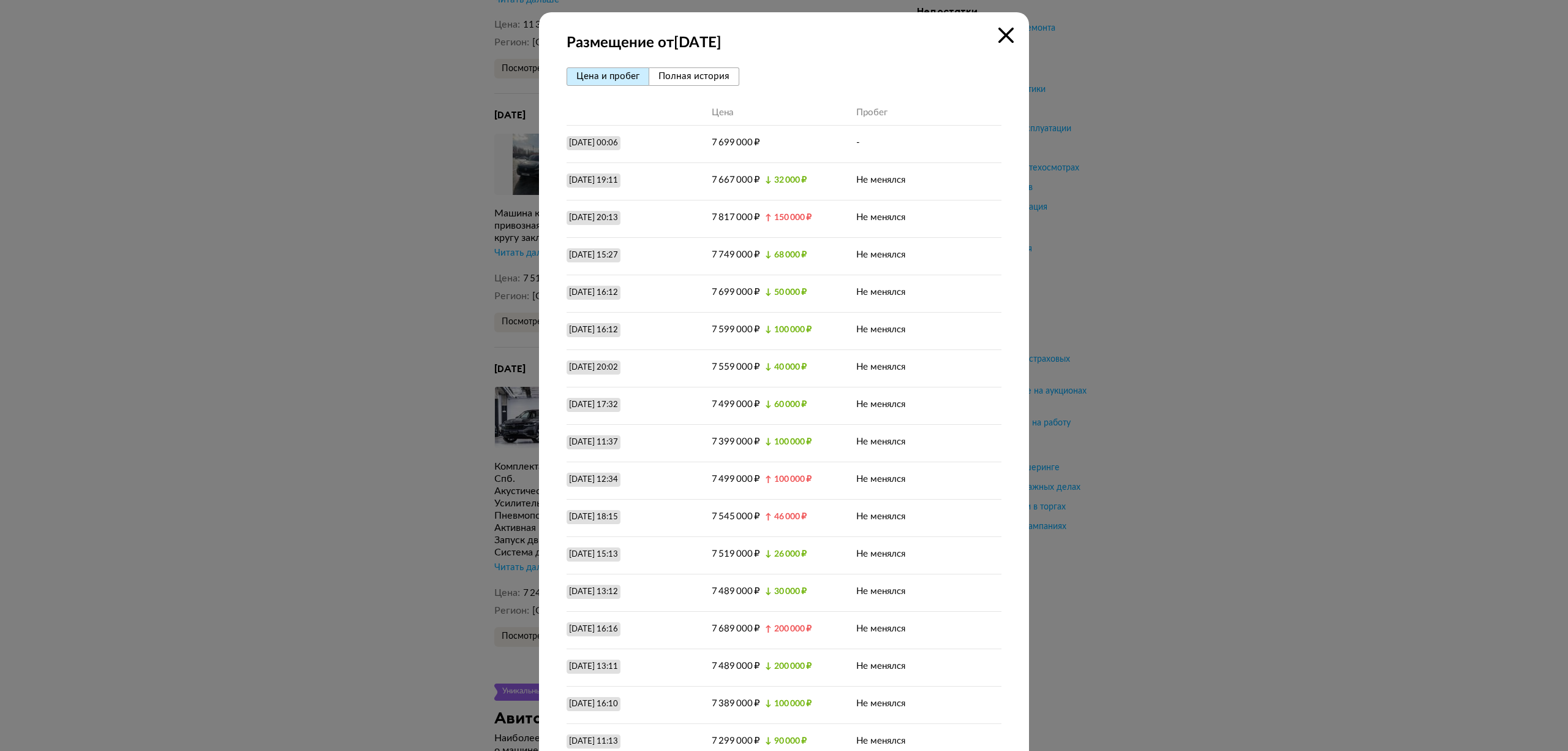
click at [999, 37] on icon at bounding box center [1006, 35] width 16 height 16
